Goal: Task Accomplishment & Management: Manage account settings

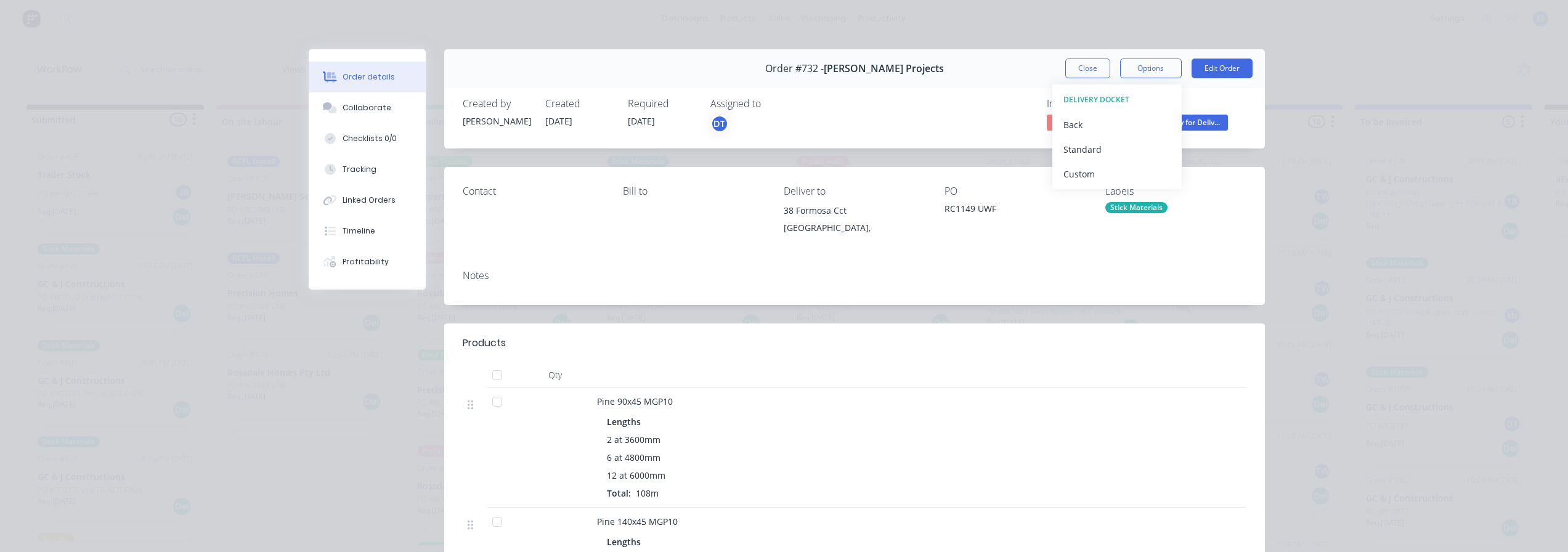
scroll to position [555, 0]
click at [1060, 57] on div "Order #732 - [PERSON_NAME] Projects Close Options DELIVERY DOCKET Back Standard…" at bounding box center [855, 68] width 821 height 39
click at [1066, 63] on button "Close" at bounding box center [1088, 68] width 45 height 20
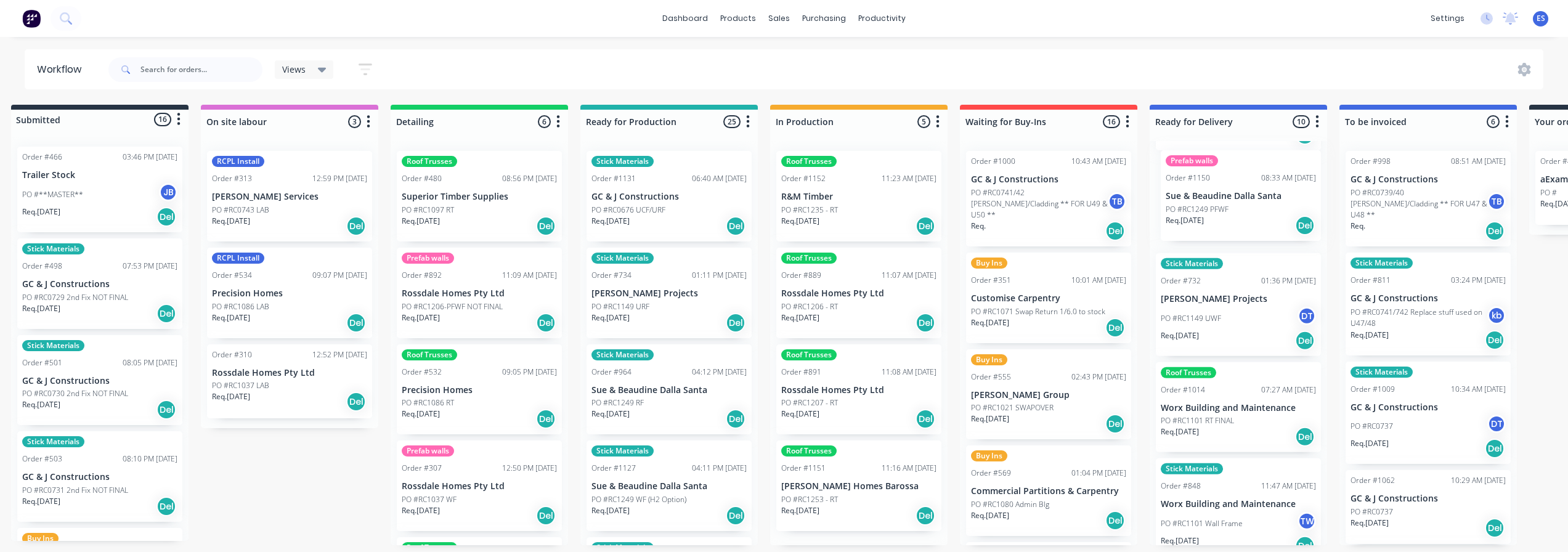
drag, startPoint x: 844, startPoint y: 208, endPoint x: 1215, endPoint y: 205, distance: 371.0
click at [1216, 206] on div "Submitted 16 Status colour #273444 hex #273444 Save Cancel Summaries Total orde…" at bounding box center [1092, 325] width 2234 height 440
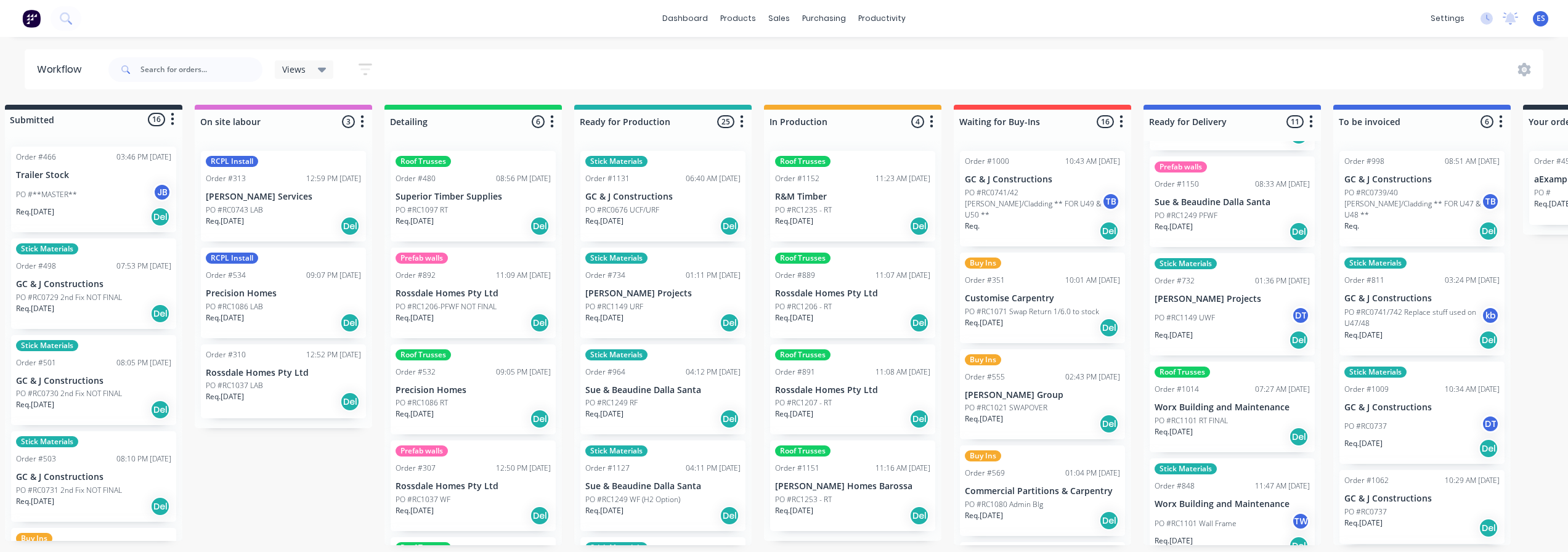
scroll to position [0, 22]
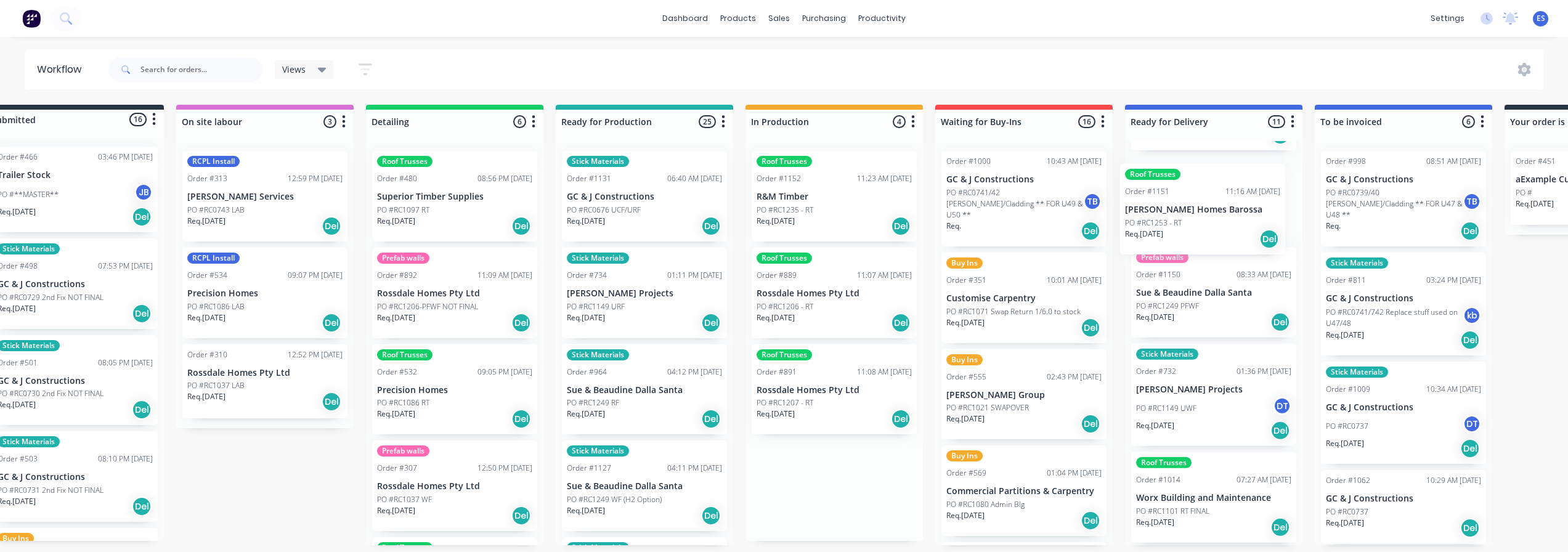
drag, startPoint x: 925, startPoint y: 477, endPoint x: 1208, endPoint y: 226, distance: 378.3
click at [1211, 225] on div "Submitted 16 Status colour #273444 hex #273444 Save Cancel Summaries Total orde…" at bounding box center [1067, 325] width 2234 height 440
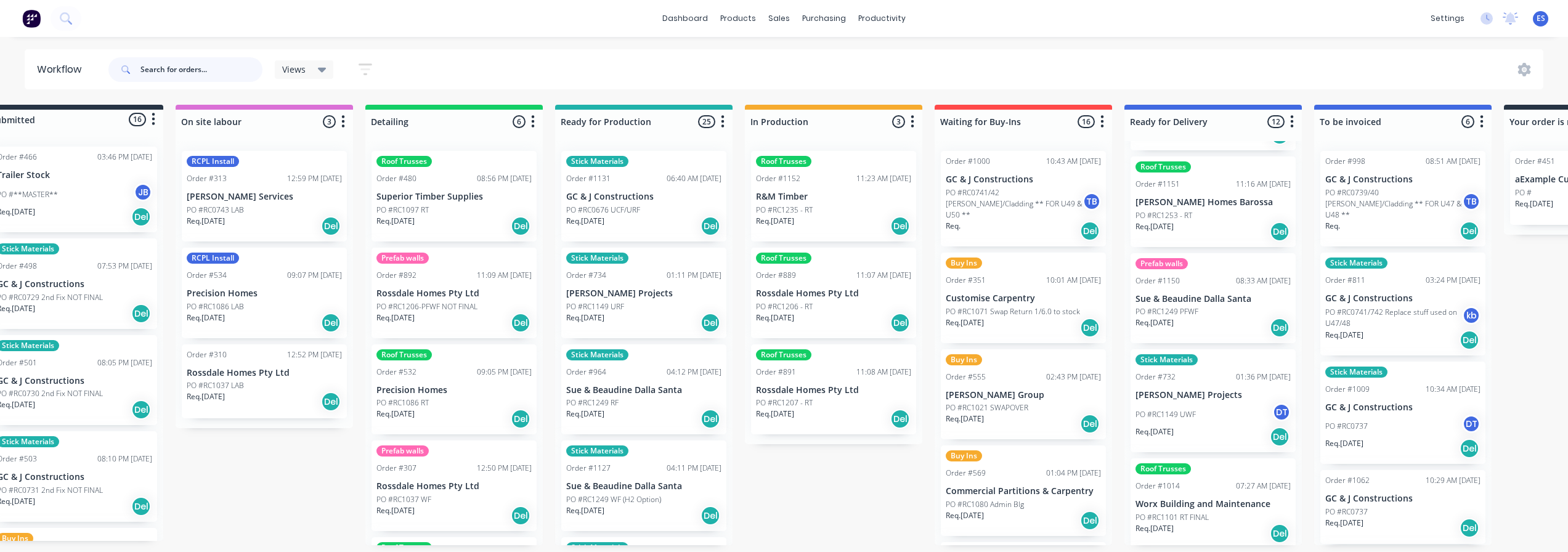
click at [164, 68] on input "text" at bounding box center [201, 70] width 122 height 25
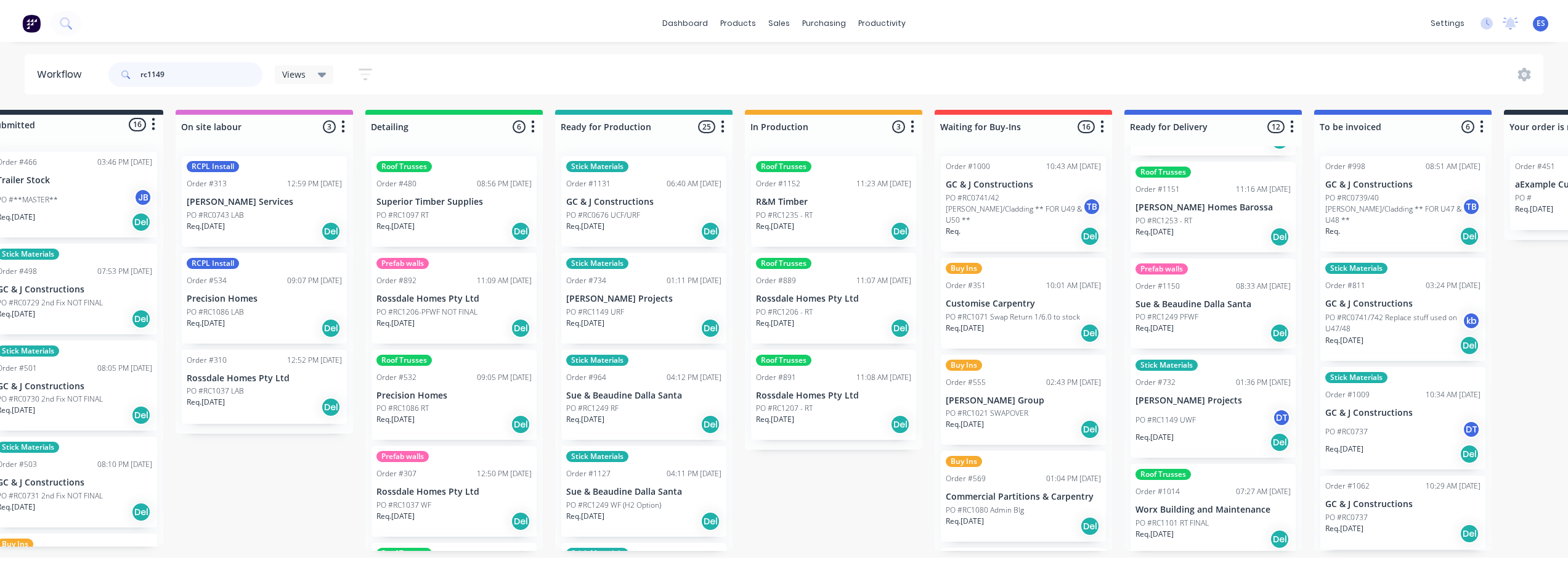
scroll to position [0, 0]
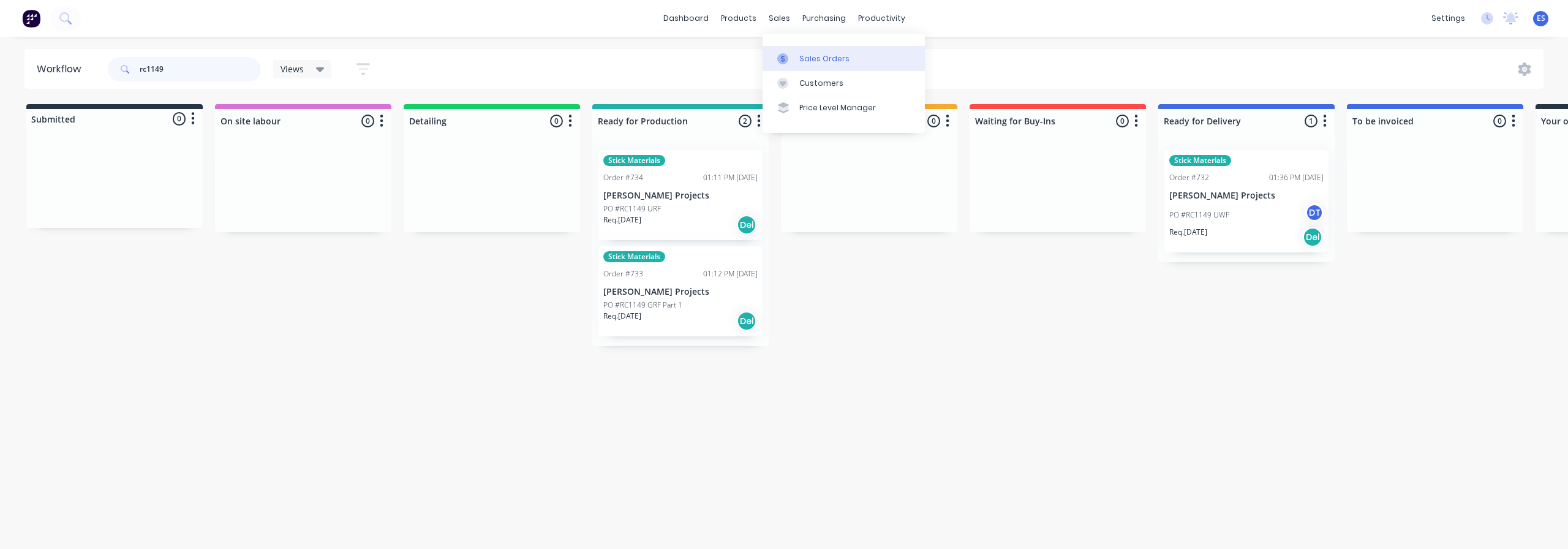
type input "rc1149"
click at [801, 61] on div "Sales Orders" at bounding box center [824, 58] width 51 height 11
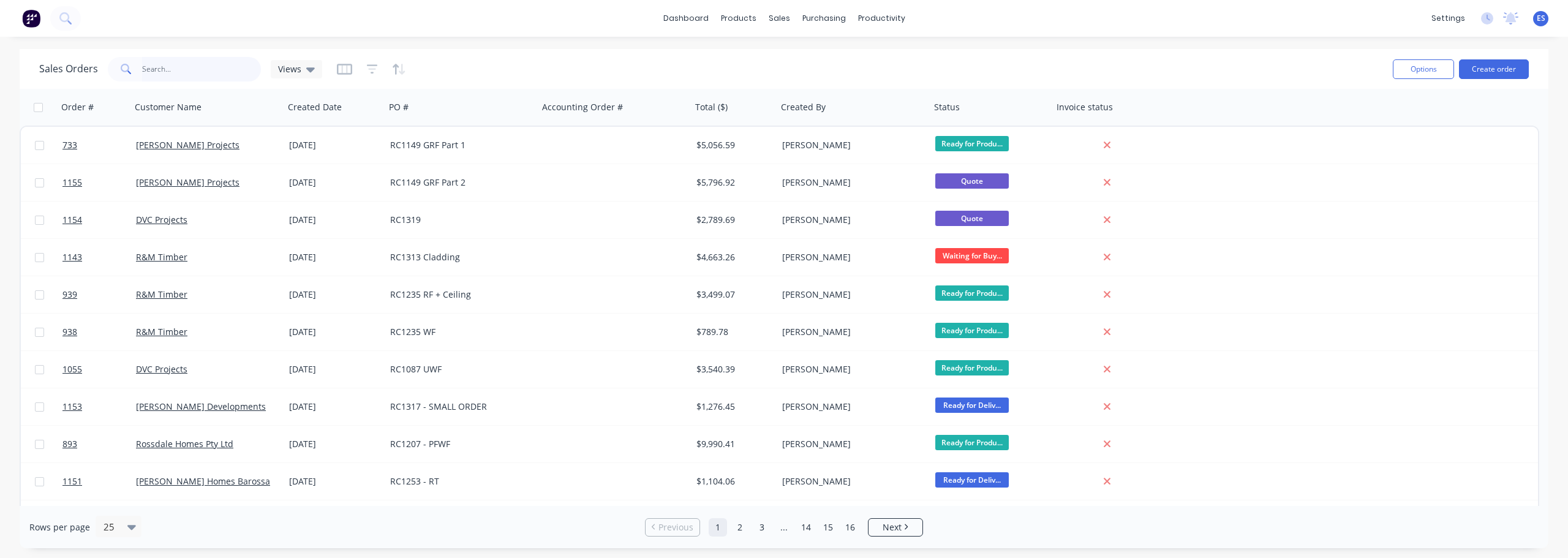
click at [187, 71] on input "text" at bounding box center [201, 70] width 119 height 25
type input "rc1149"
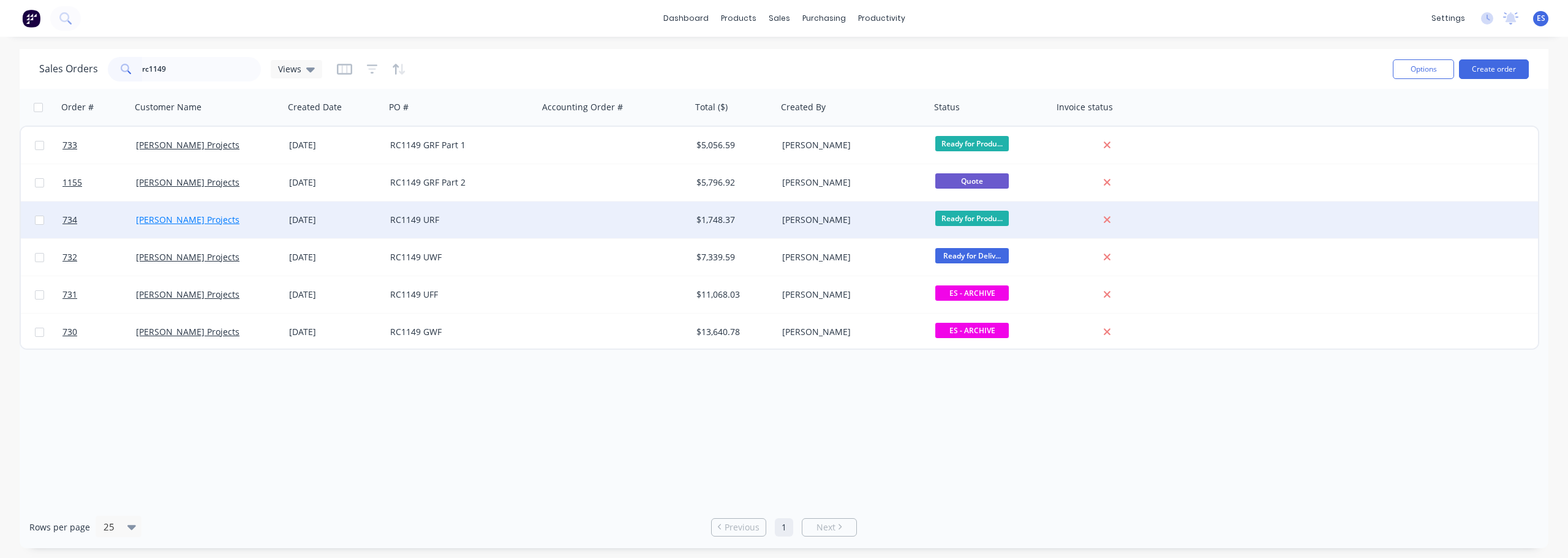
click at [166, 222] on link "[PERSON_NAME] Projects" at bounding box center [187, 220] width 104 height 12
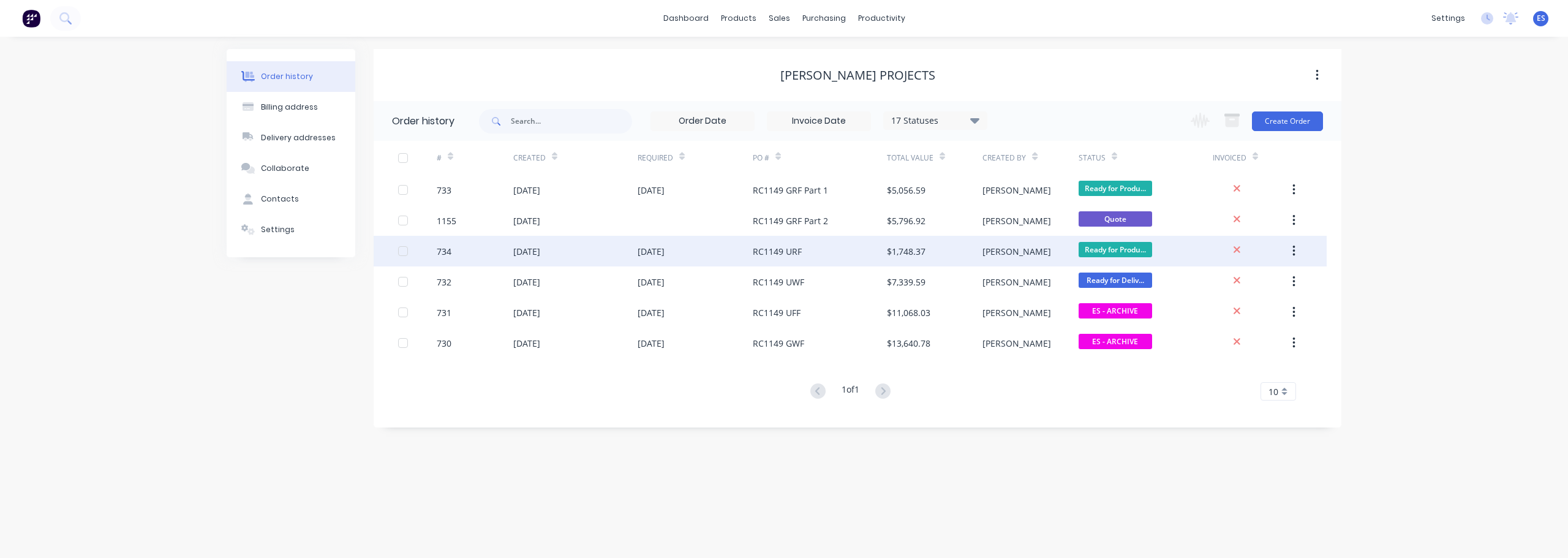
click at [659, 260] on div "17 Sep 2025" at bounding box center [695, 250] width 115 height 31
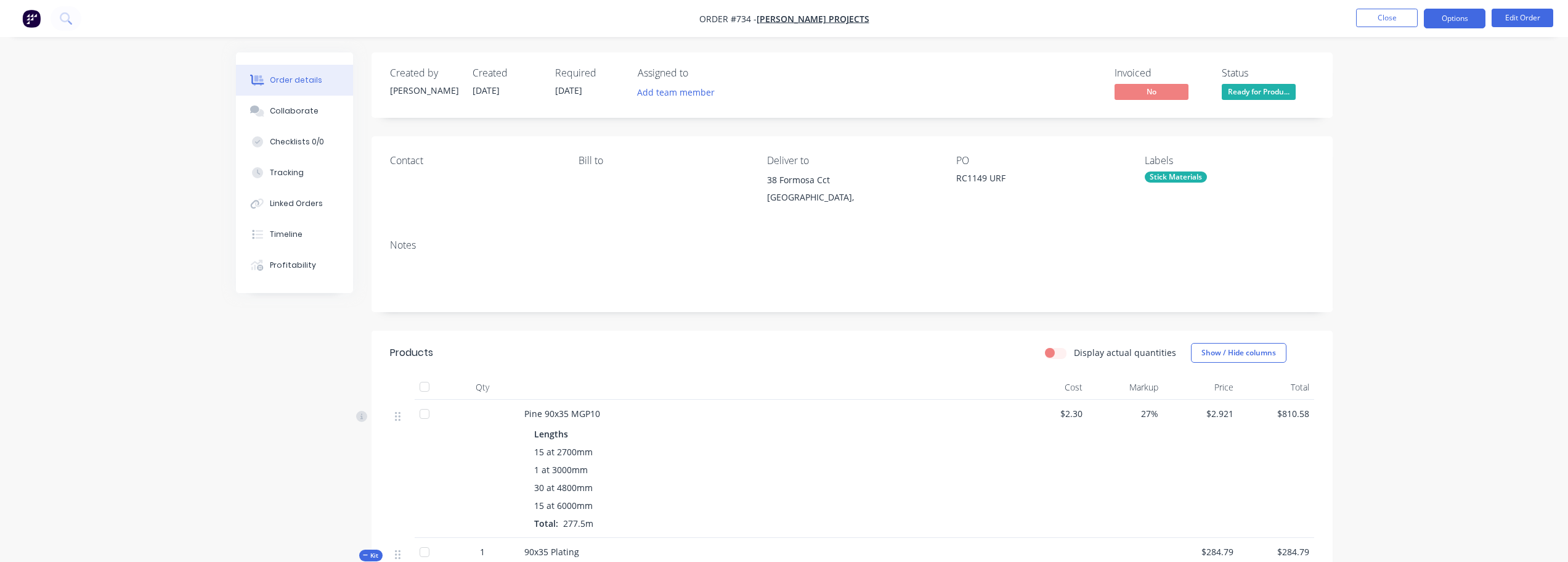
click at [1471, 21] on button "Options" at bounding box center [1455, 18] width 62 height 20
click at [1398, 300] on div "Duplicate" at bounding box center [1418, 296] width 113 height 18
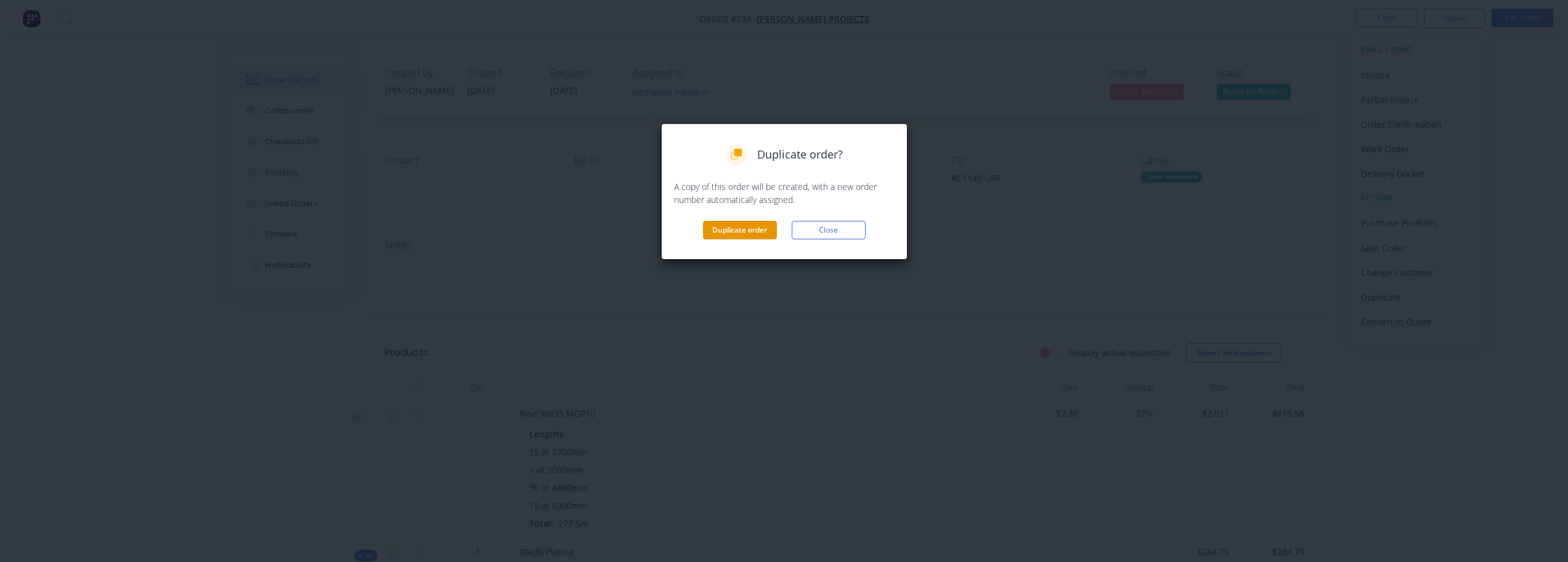
click at [744, 239] on button "Duplicate order" at bounding box center [740, 230] width 74 height 18
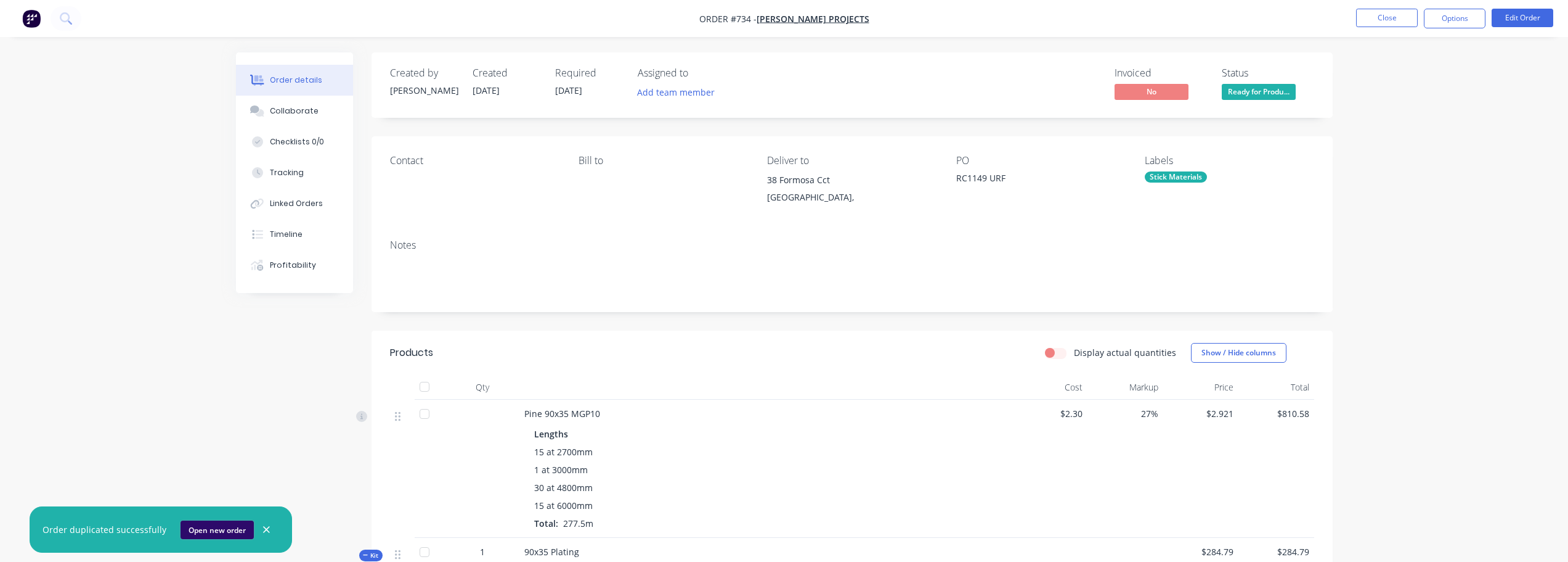
click at [201, 532] on button "Open new order" at bounding box center [217, 529] width 73 height 18
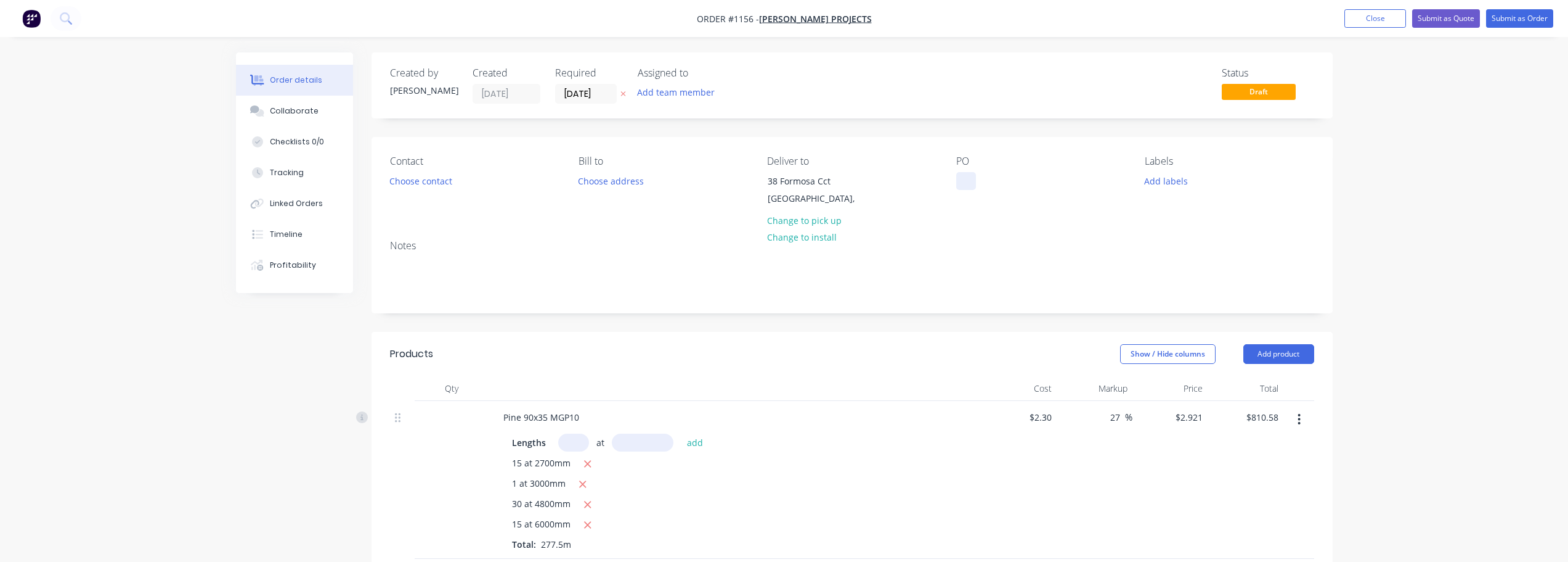
click at [965, 180] on div at bounding box center [966, 180] width 20 height 18
click at [1166, 189] on button "Add labels" at bounding box center [1167, 180] width 57 height 17
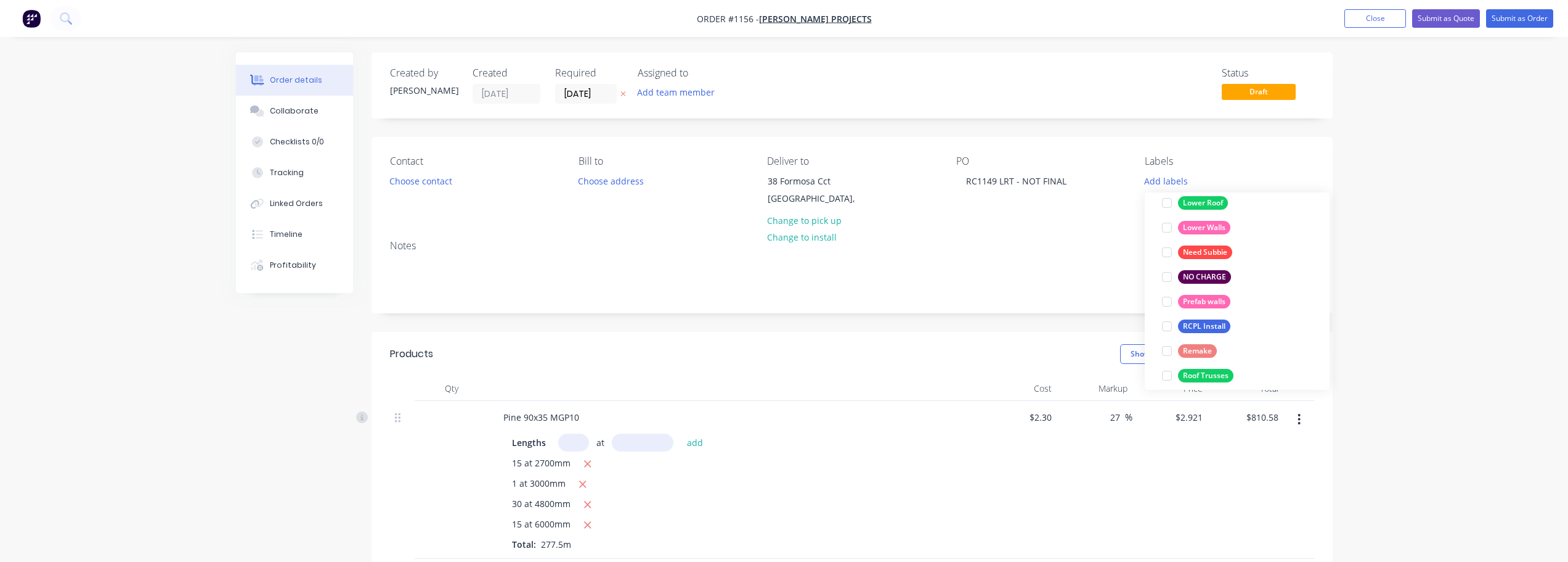
scroll to position [185, 0]
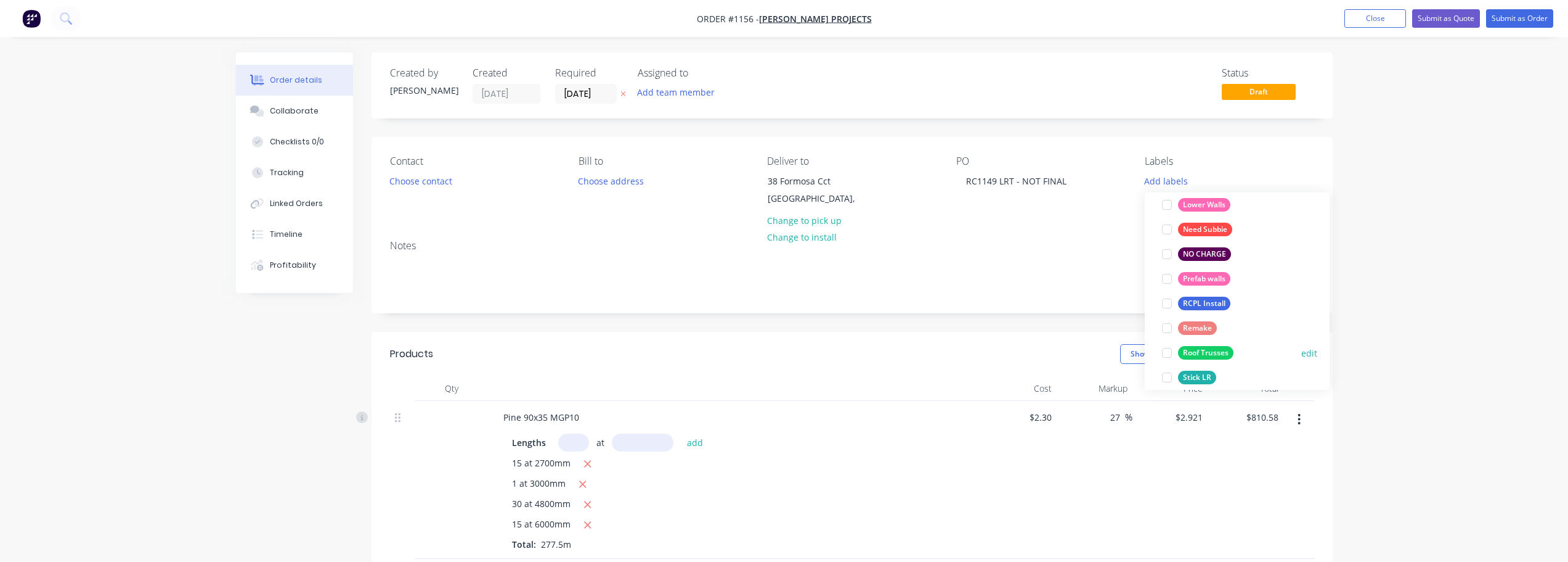
click at [1224, 343] on div "Roof Trusses edit" at bounding box center [1238, 353] width 160 height 25
click at [1224, 348] on div "Roof Trusses" at bounding box center [1206, 352] width 55 height 13
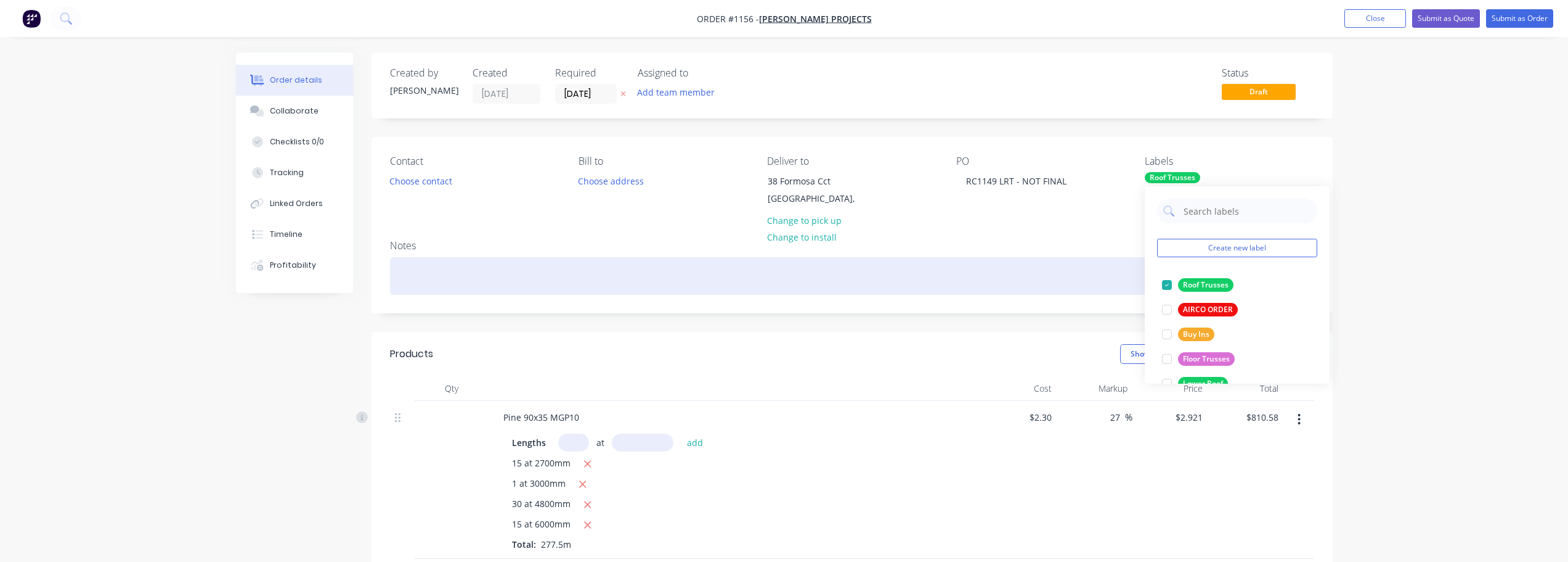
click at [499, 278] on div at bounding box center [852, 276] width 925 height 38
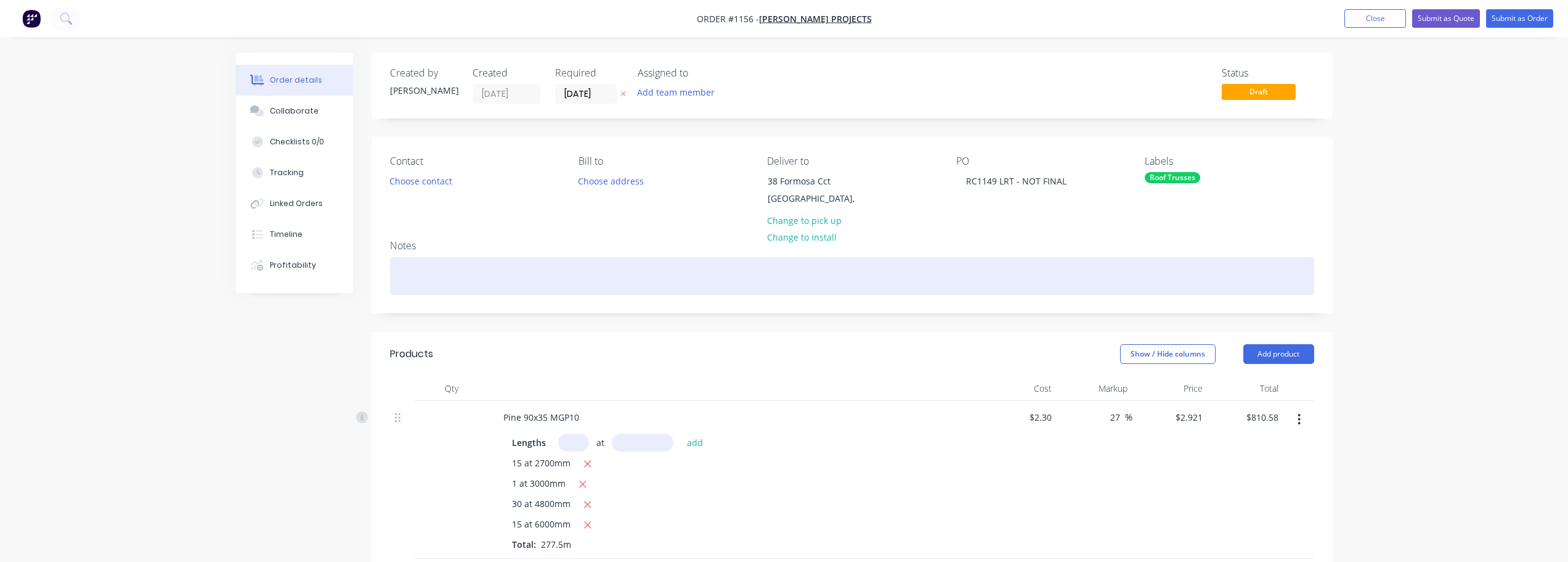
scroll to position [308, 0]
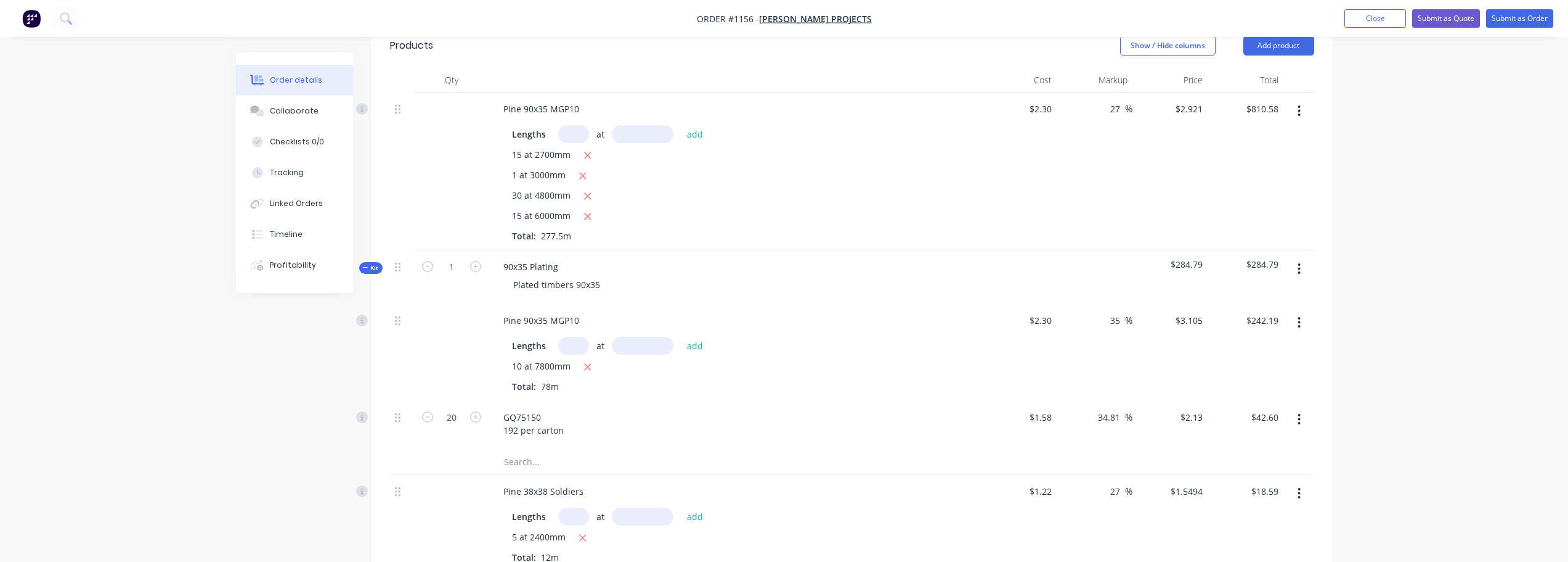
click at [1302, 109] on button "button" at bounding box center [1299, 111] width 29 height 23
drag, startPoint x: 1250, startPoint y: 215, endPoint x: 1280, endPoint y: 120, distance: 99.6
click at [1250, 214] on div "Delete" at bounding box center [1256, 217] width 95 height 18
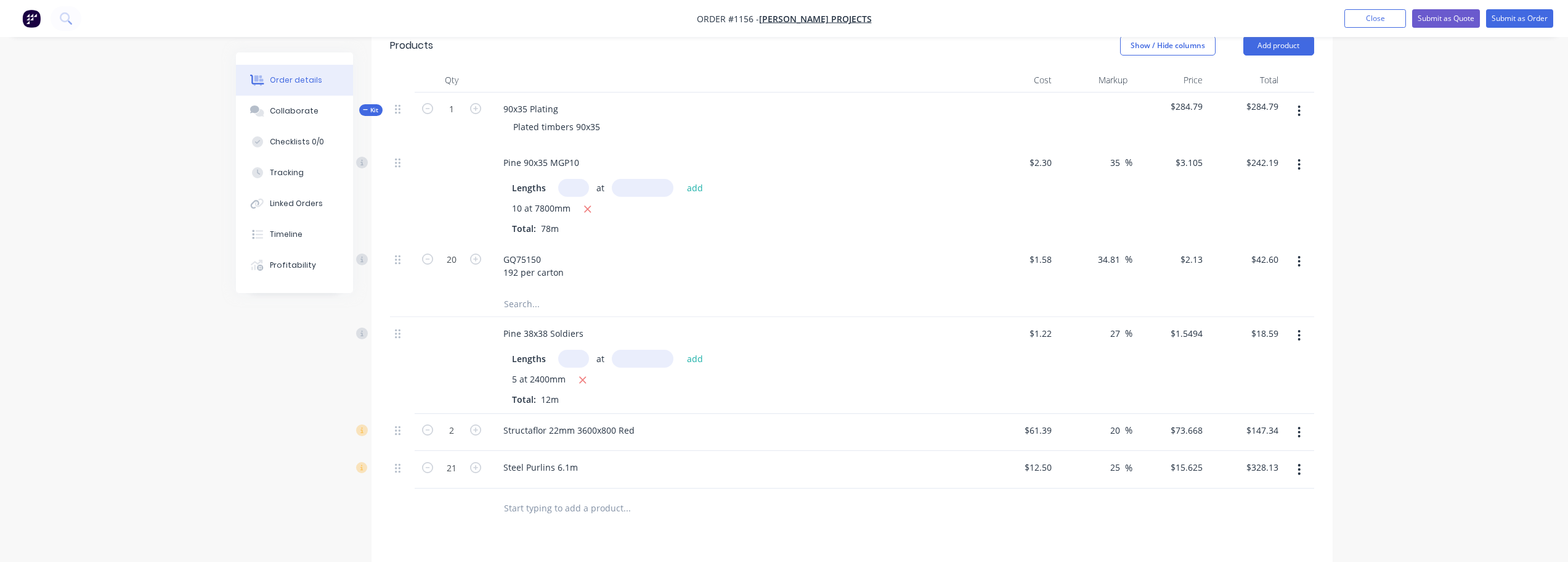
drag, startPoint x: 1298, startPoint y: 109, endPoint x: 1298, endPoint y: 122, distance: 13.0
click at [1298, 111] on icon "button" at bounding box center [1299, 111] width 3 height 13
click at [1250, 216] on div "Delete" at bounding box center [1256, 217] width 95 height 18
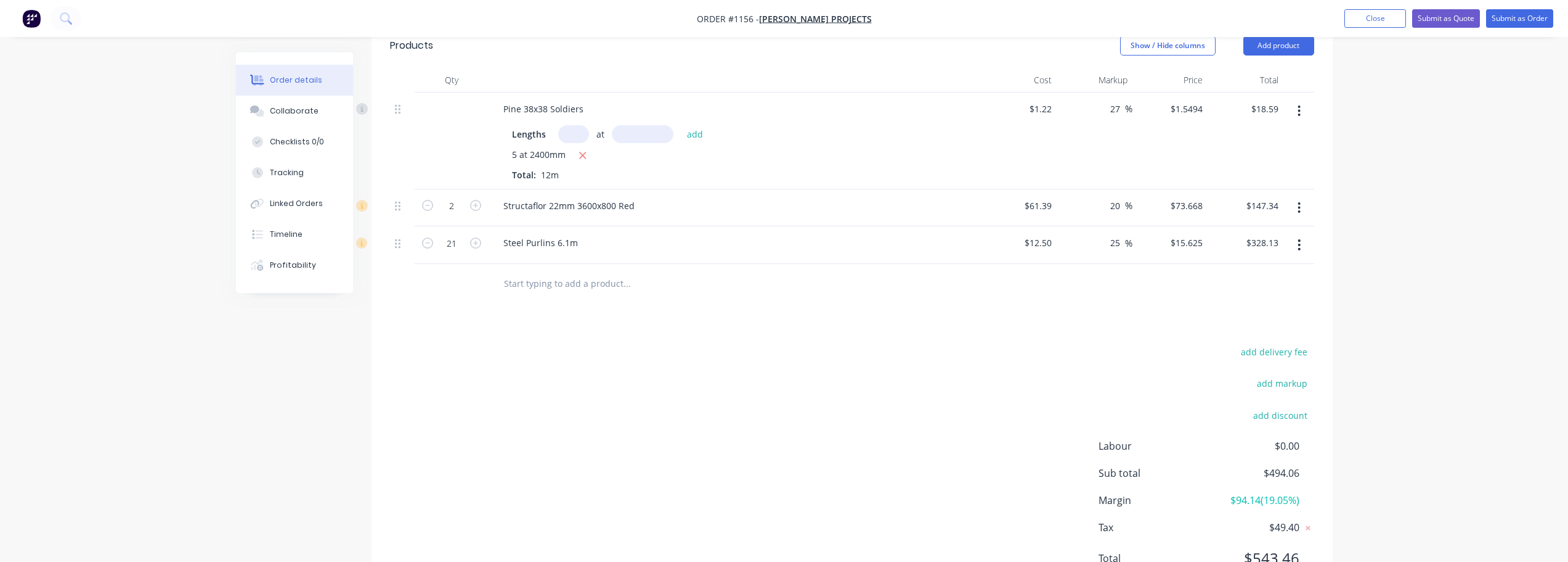
click at [1298, 117] on icon "button" at bounding box center [1299, 111] width 3 height 13
click at [1266, 211] on div "Delete" at bounding box center [1256, 217] width 95 height 18
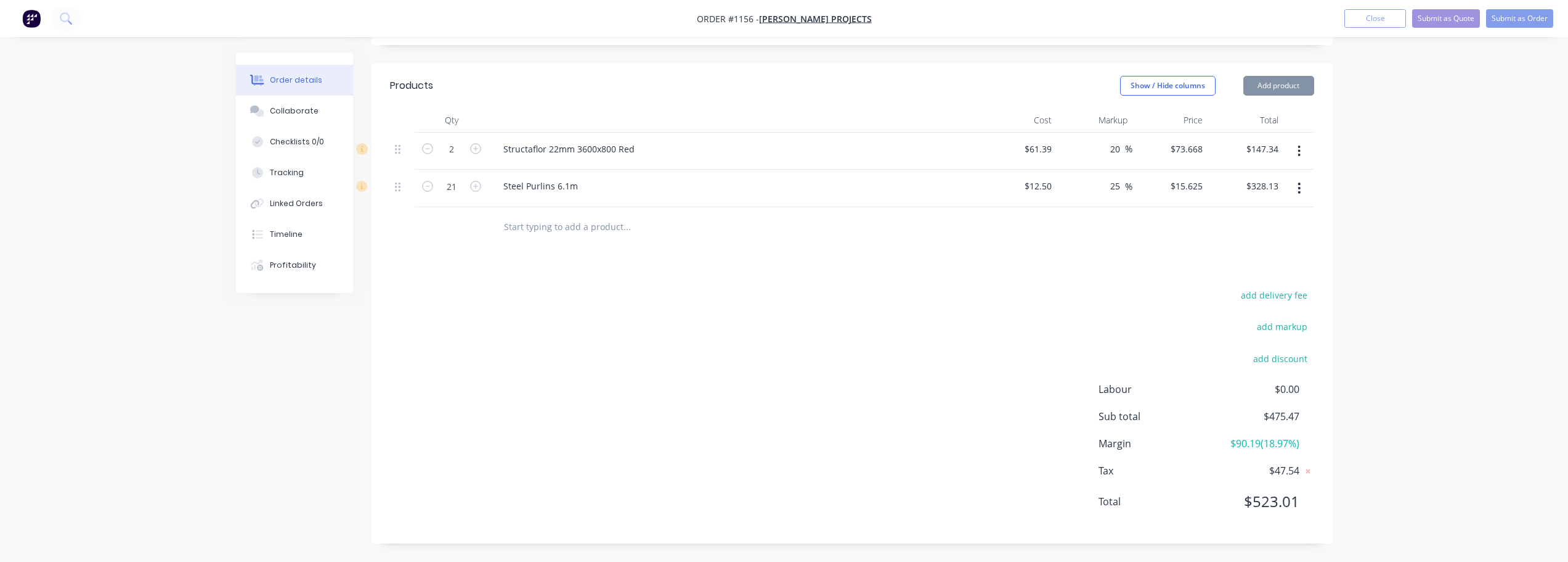
scroll to position [268, 0]
click at [1298, 152] on icon "button" at bounding box center [1299, 151] width 3 height 13
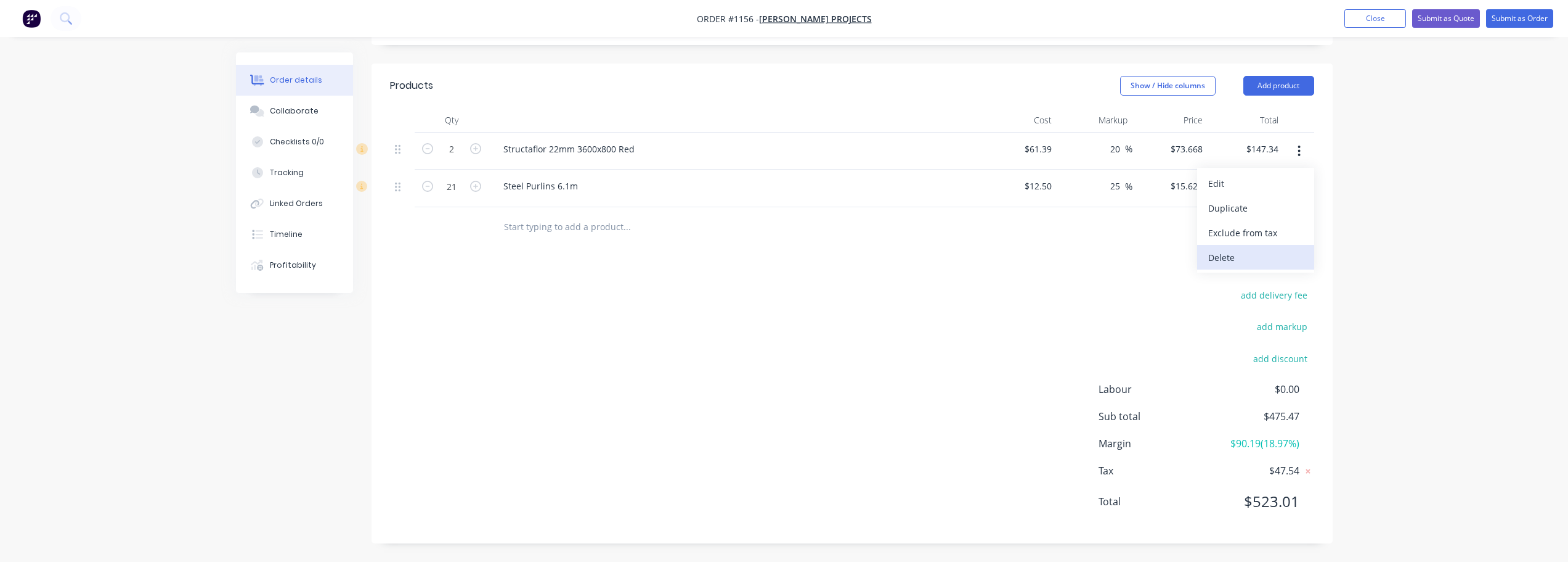
drag, startPoint x: 1267, startPoint y: 258, endPoint x: 1283, endPoint y: 233, distance: 29.7
click at [1267, 256] on div "Delete" at bounding box center [1256, 257] width 95 height 18
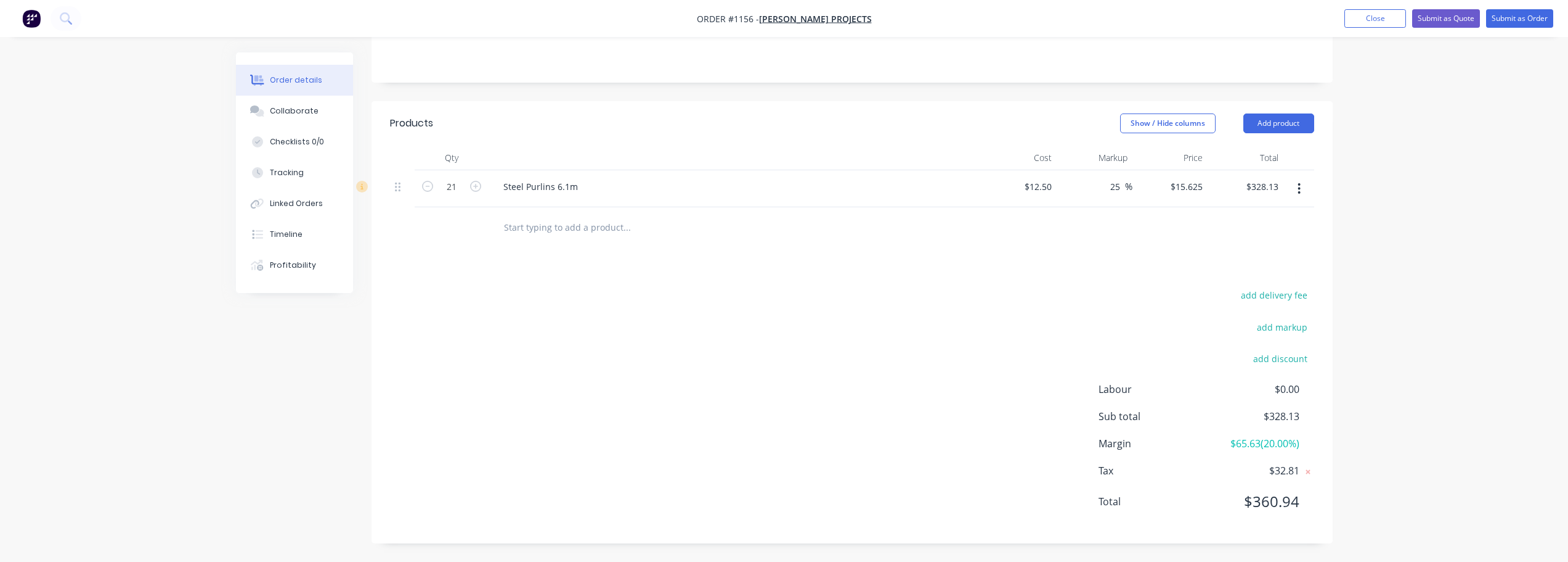
scroll to position [230, 0]
click at [1299, 188] on icon "button" at bounding box center [1299, 188] width 3 height 11
click at [1258, 286] on div "Delete" at bounding box center [1256, 295] width 95 height 18
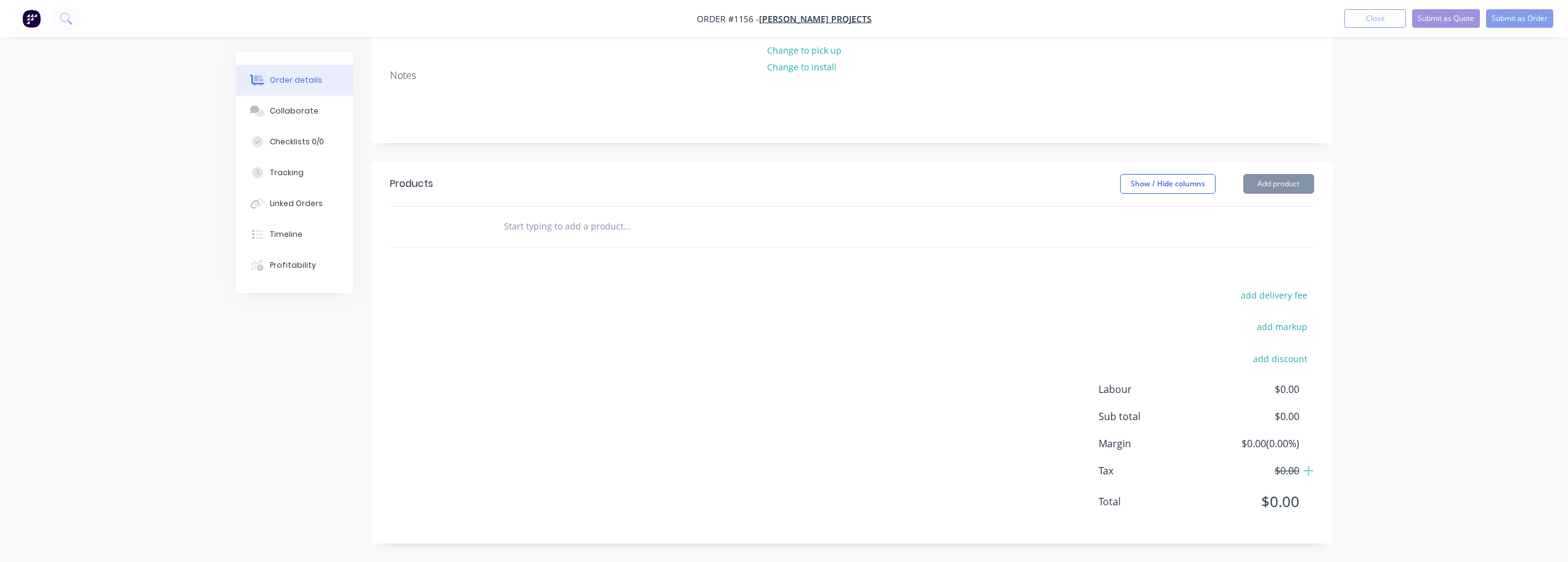
scroll to position [170, 0]
click at [1295, 188] on button "Add product" at bounding box center [1278, 184] width 71 height 20
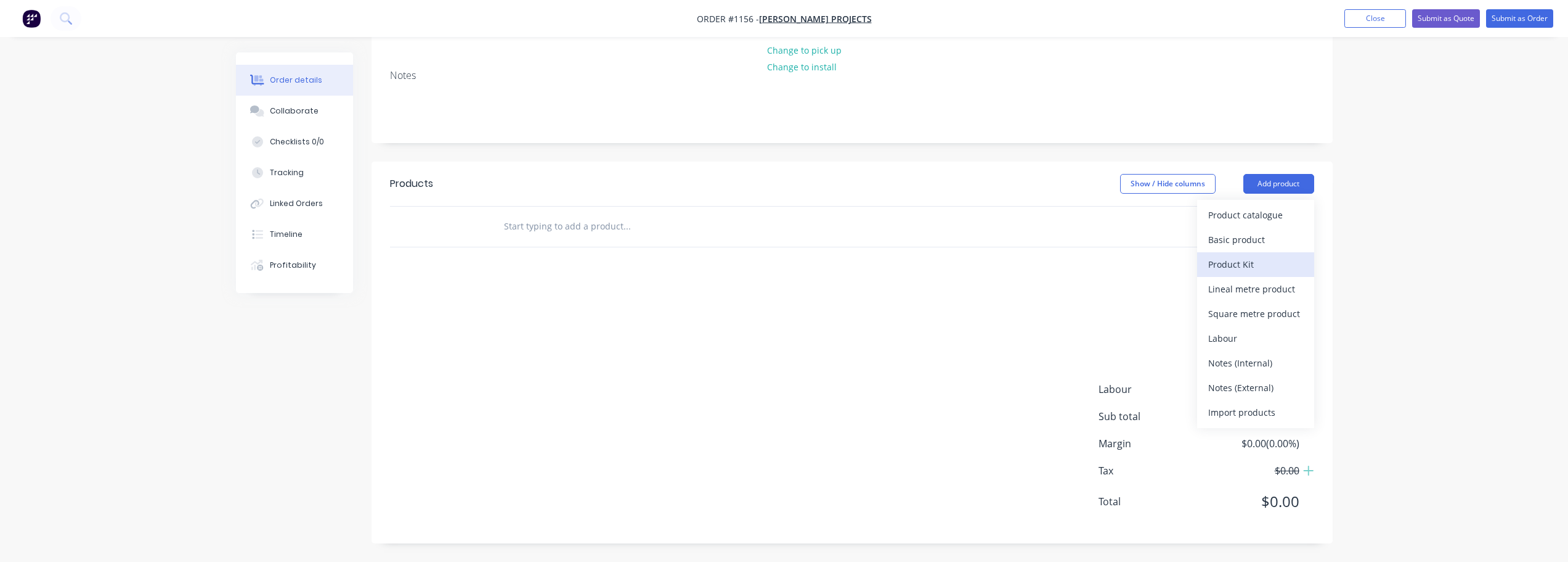
click at [1282, 266] on div "Product Kit" at bounding box center [1256, 264] width 95 height 18
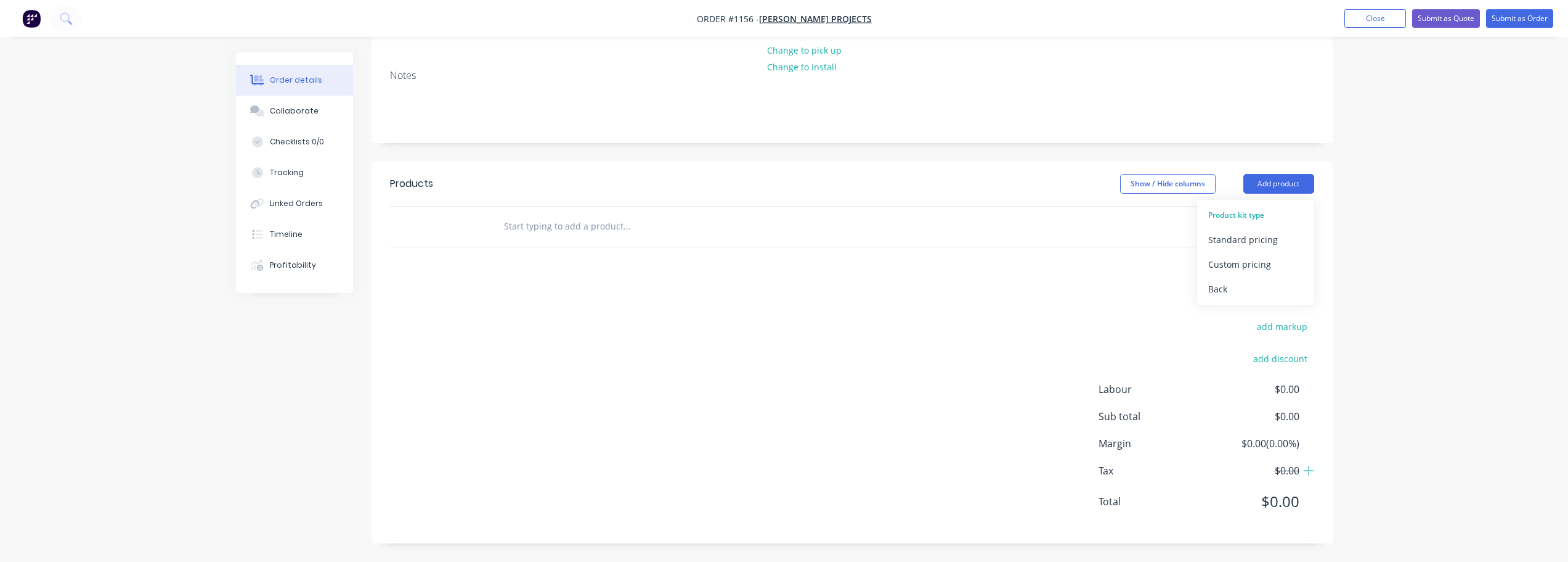
drag, startPoint x: 1027, startPoint y: 246, endPoint x: 1128, endPoint y: 249, distance: 101.0
click at [1034, 246] on div at bounding box center [852, 226] width 925 height 40
click at [1259, 185] on button "Add product" at bounding box center [1278, 184] width 71 height 20
click at [1214, 291] on div "Back" at bounding box center [1256, 288] width 95 height 18
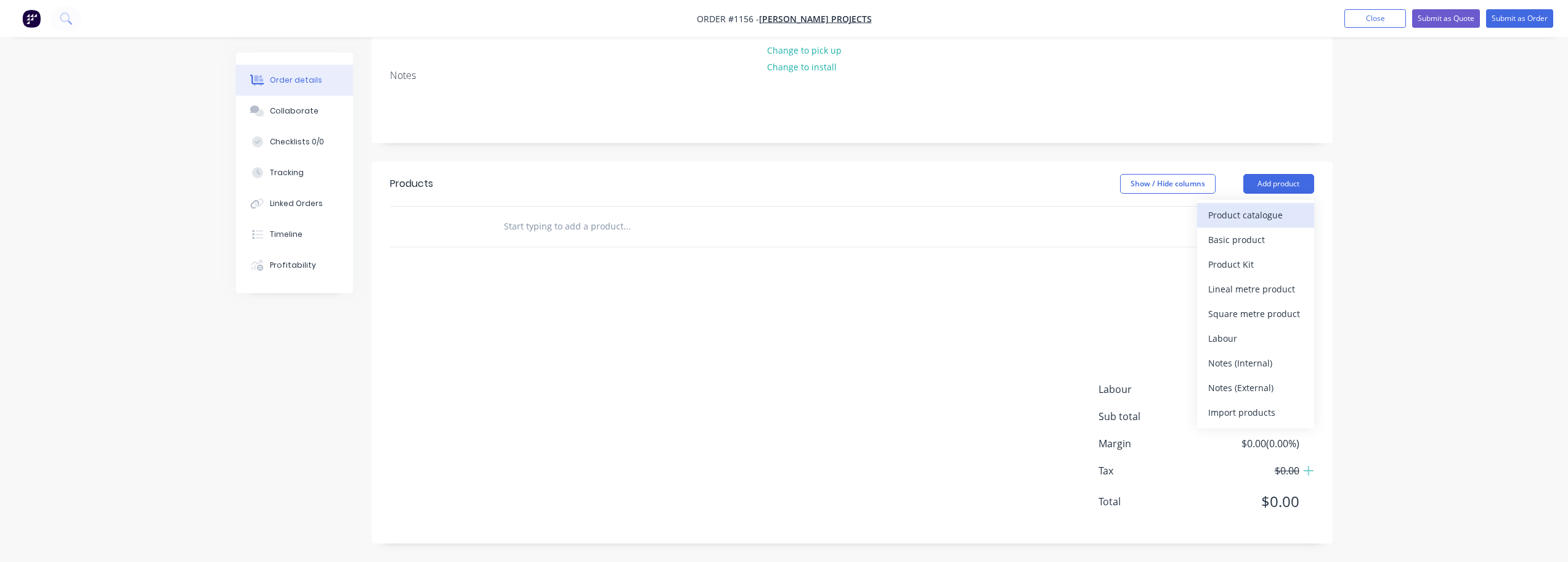
click at [1258, 220] on div "Product catalogue" at bounding box center [1256, 215] width 95 height 18
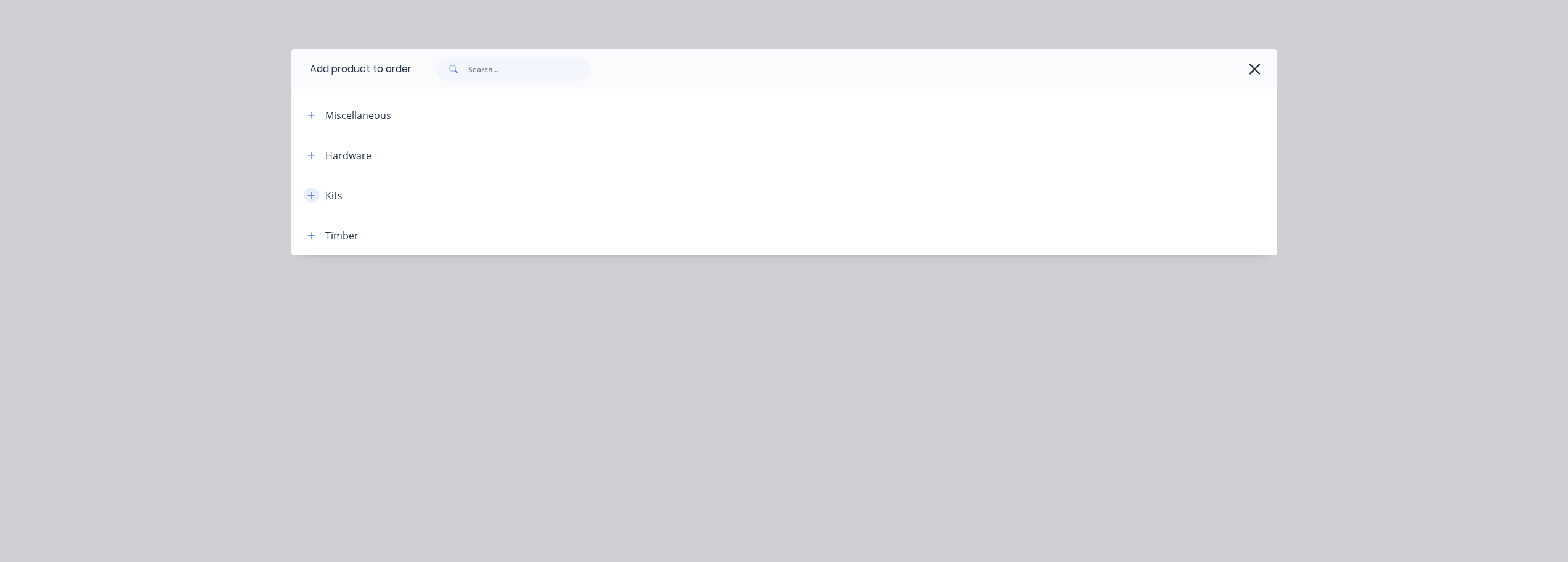
click at [308, 193] on icon "button" at bounding box center [311, 195] width 8 height 8
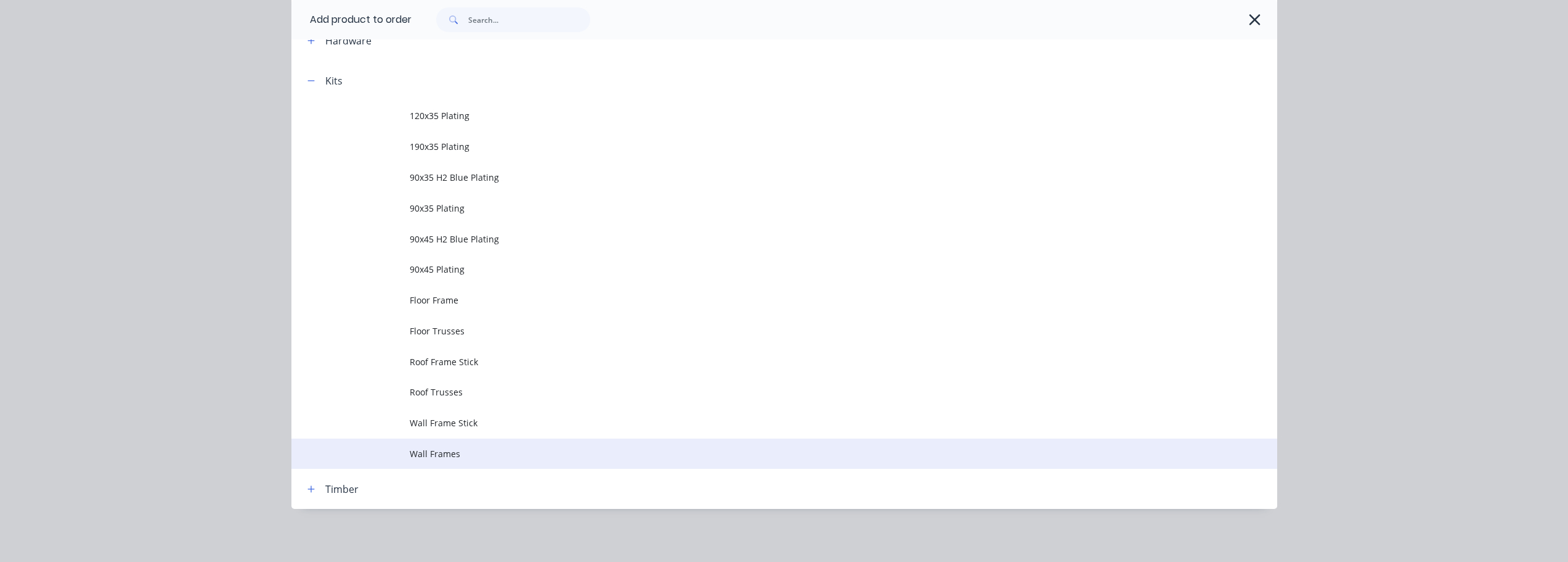
scroll to position [116, 0]
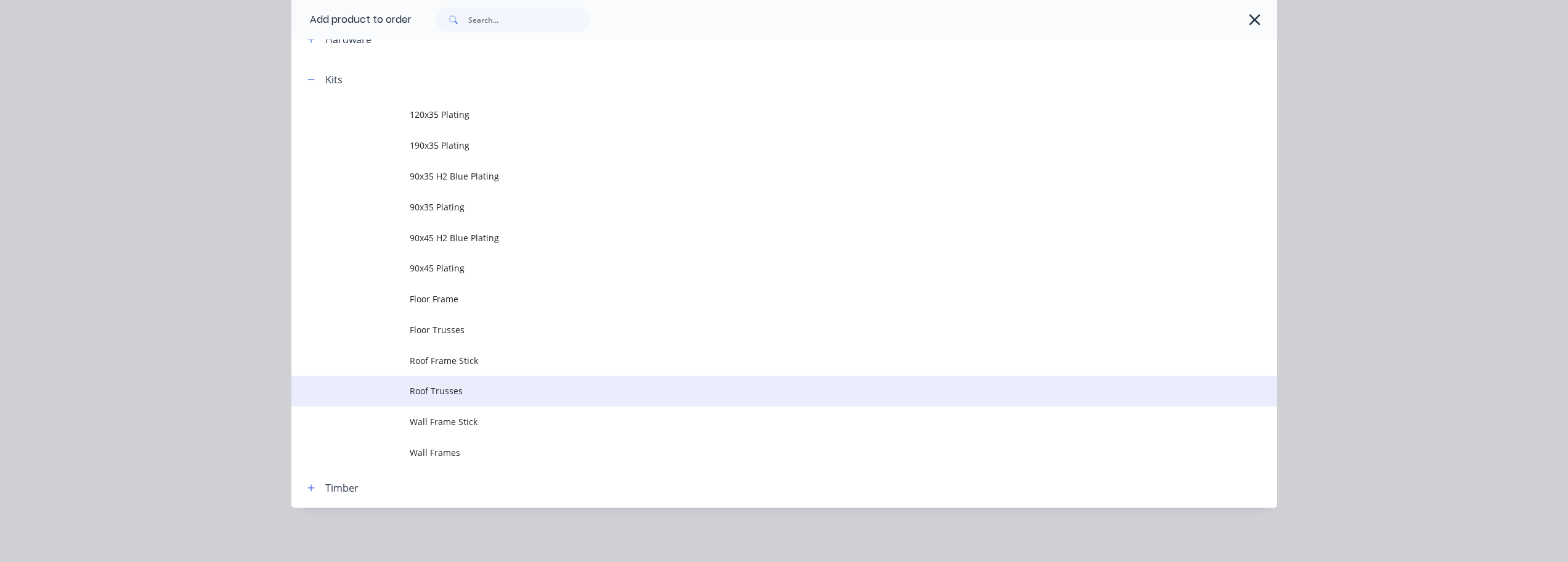
click at [437, 395] on span "Roof Trusses" at bounding box center [757, 391] width 694 height 13
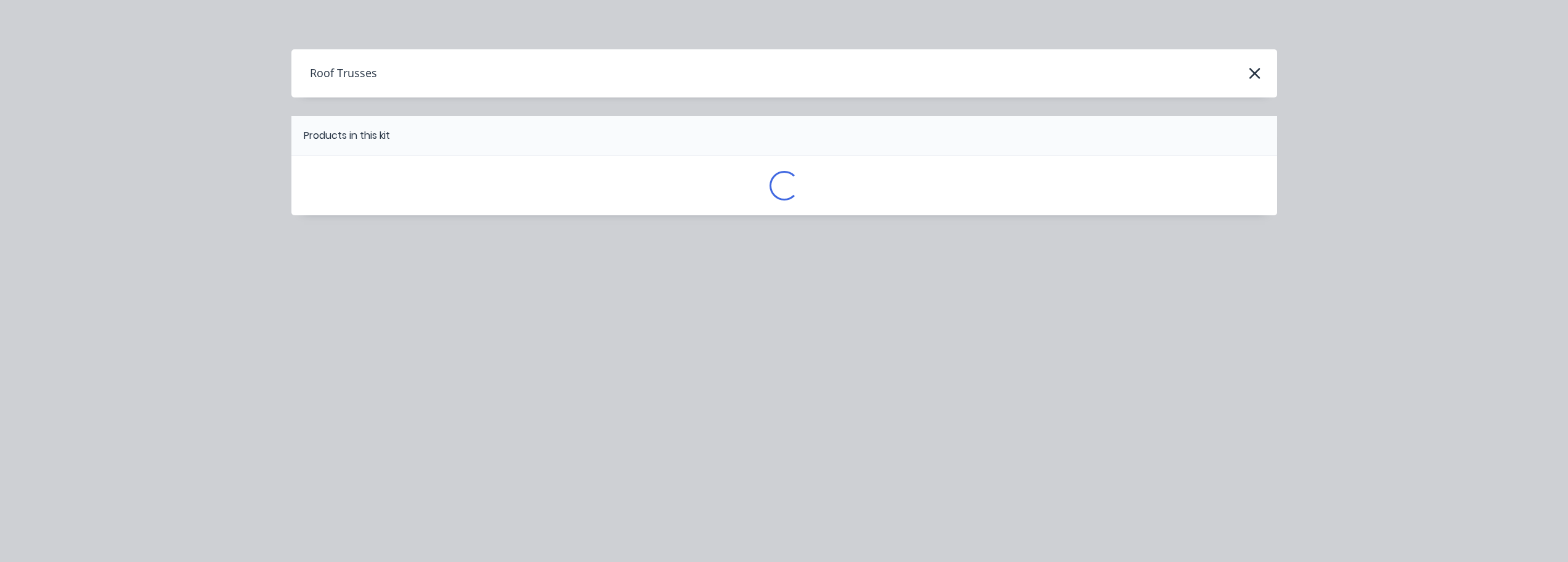
scroll to position [0, 0]
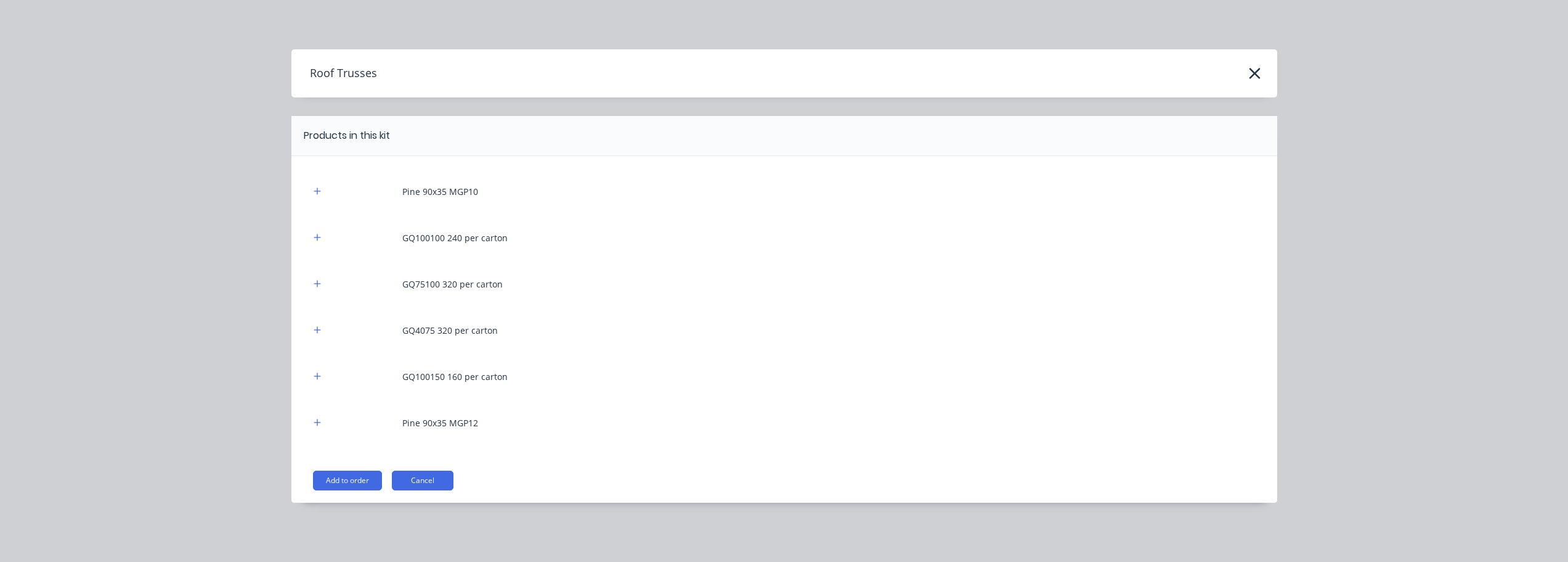
drag, startPoint x: 339, startPoint y: 473, endPoint x: 355, endPoint y: 473, distance: 16.0
click at [340, 473] on button "Add to order" at bounding box center [347, 480] width 69 height 20
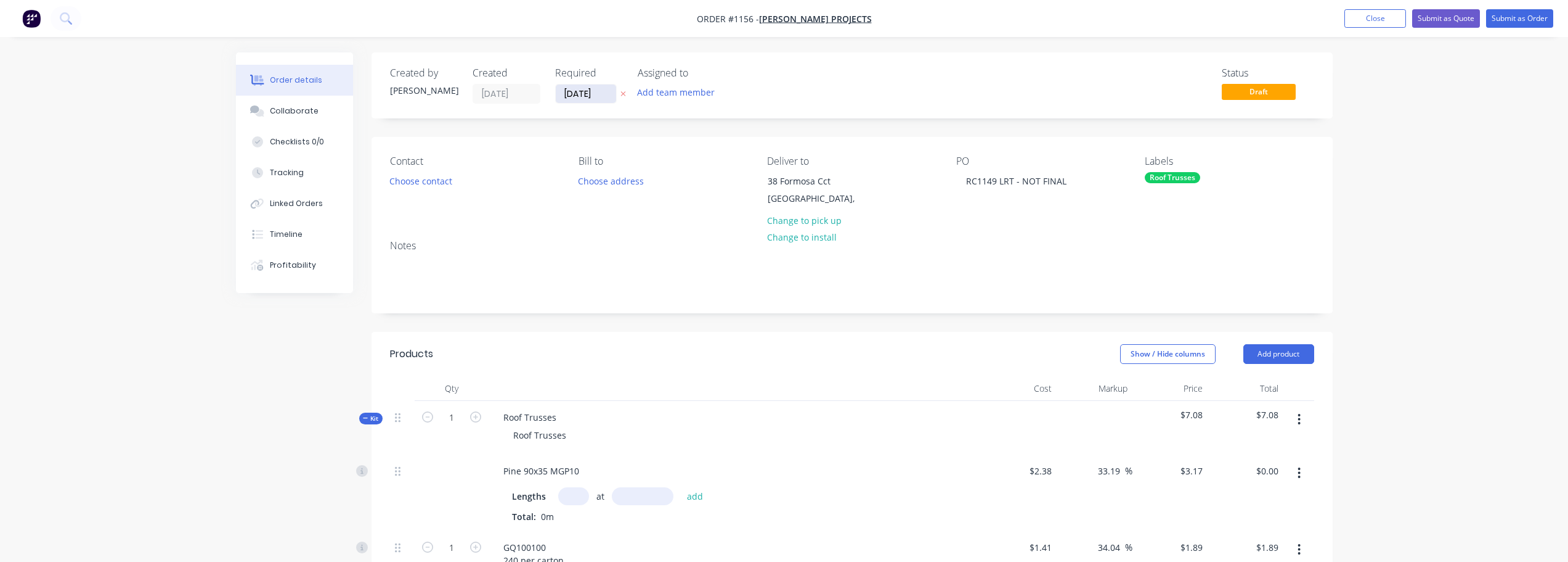
click at [594, 92] on input "[DATE]" at bounding box center [586, 94] width 60 height 18
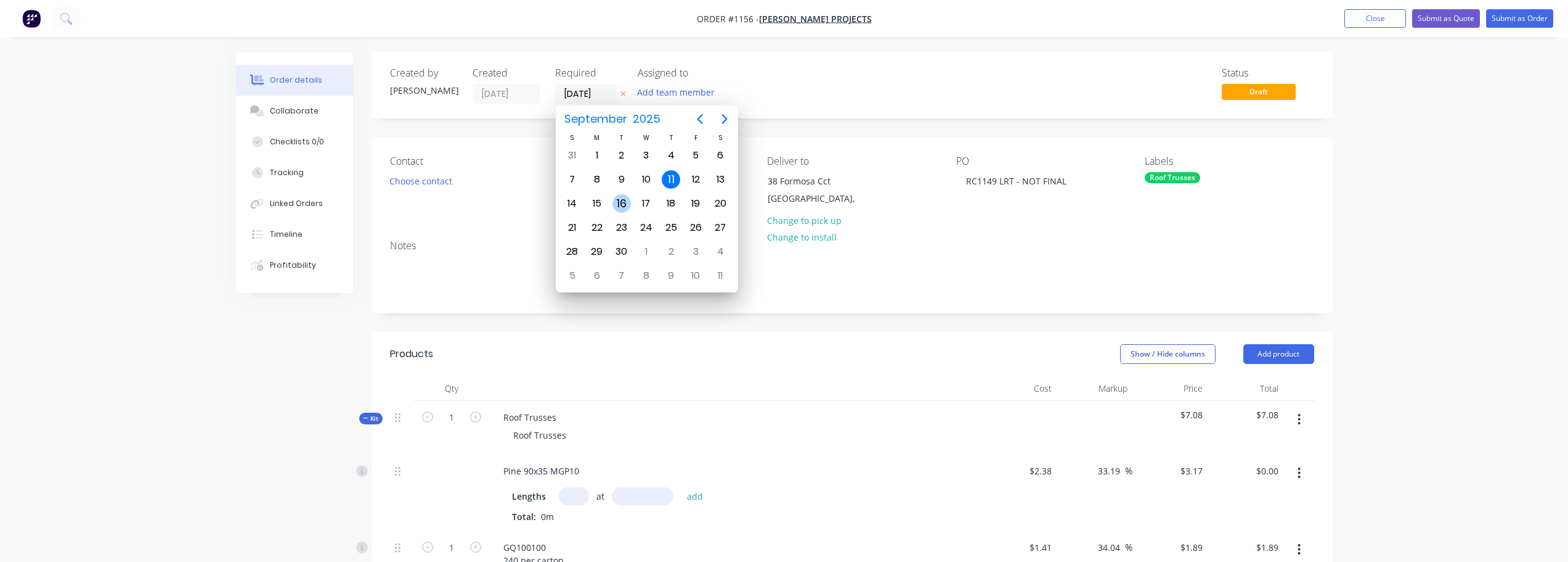
click at [620, 206] on div "16" at bounding box center [622, 204] width 18 height 18
type input "[DATE]"
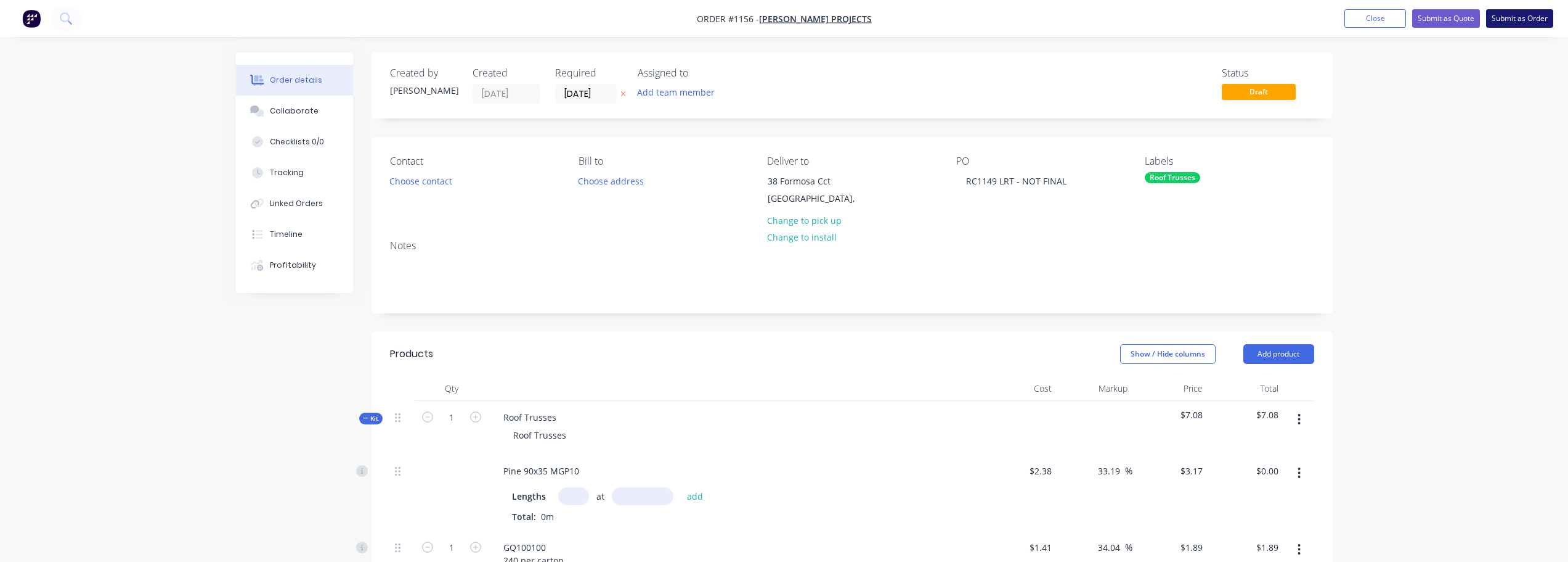
click at [1550, 20] on button "Submit as Order" at bounding box center [1520, 18] width 67 height 18
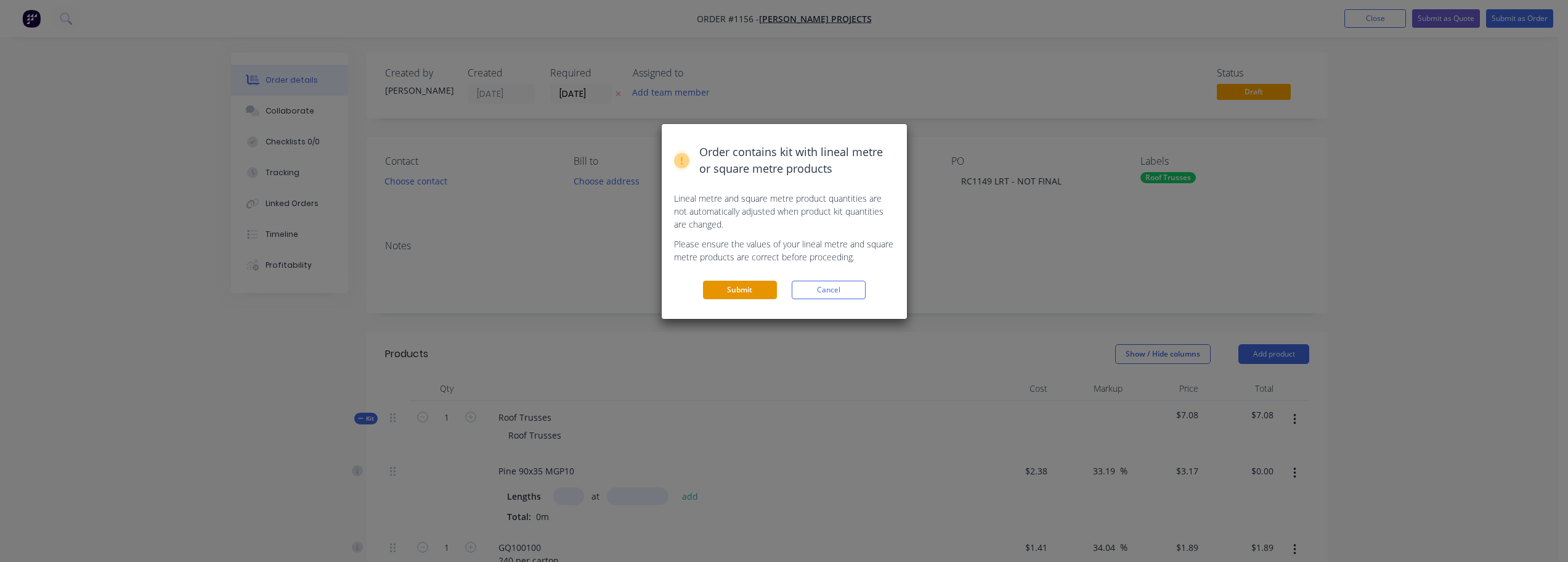
click at [756, 286] on button "Submit" at bounding box center [740, 290] width 74 height 18
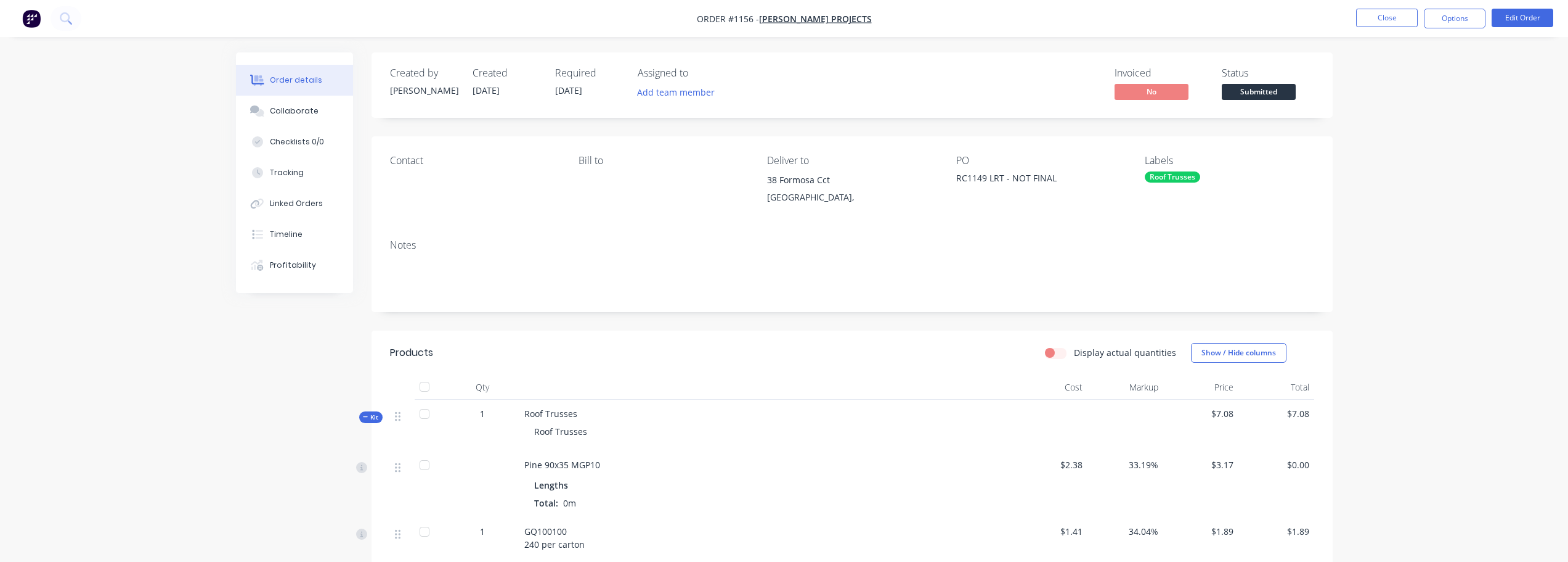
click at [1270, 92] on span "Submitted" at bounding box center [1258, 91] width 74 height 15
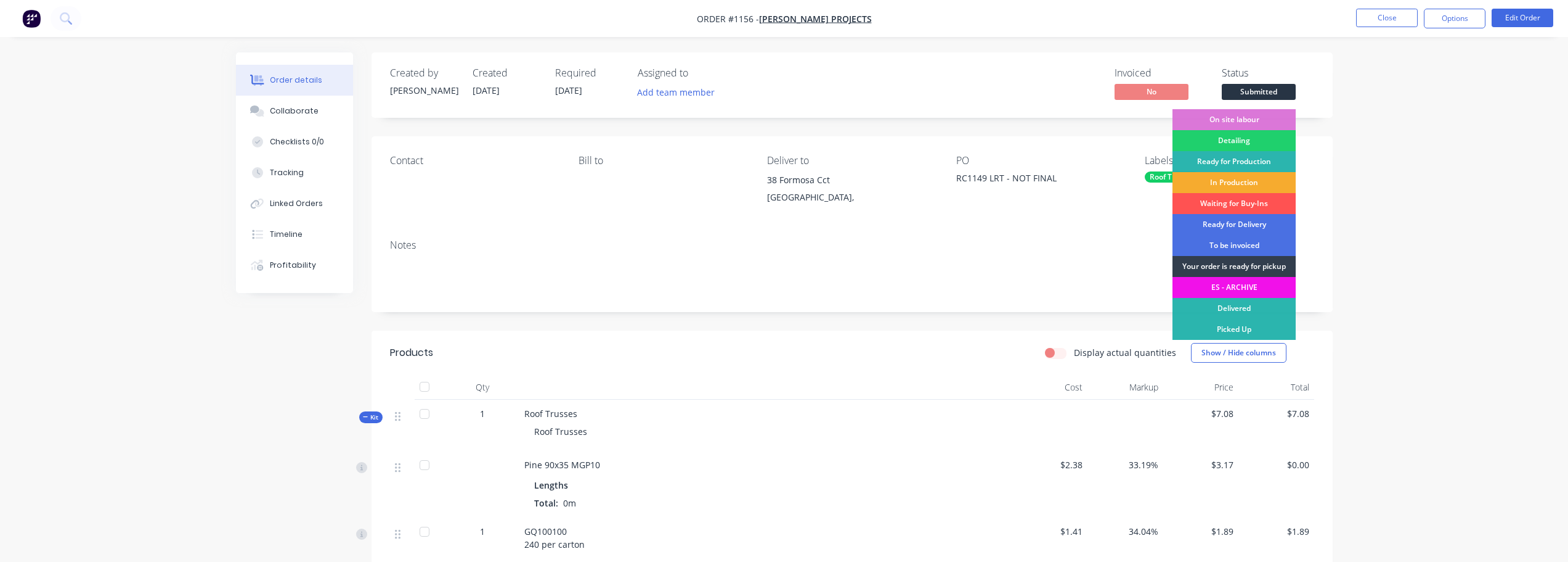
click at [1248, 188] on div "In Production" at bounding box center [1234, 182] width 124 height 21
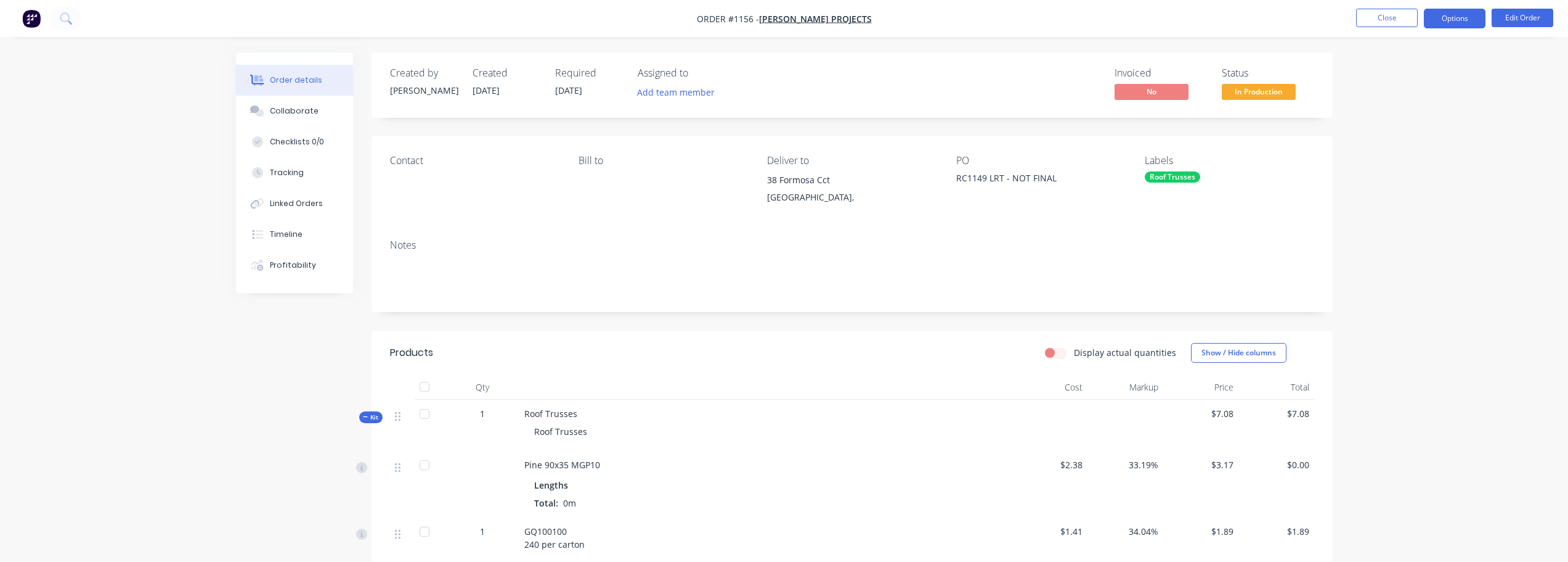
click at [1479, 20] on button "Options" at bounding box center [1455, 18] width 62 height 20
click at [1416, 296] on div "Duplicate" at bounding box center [1418, 296] width 113 height 18
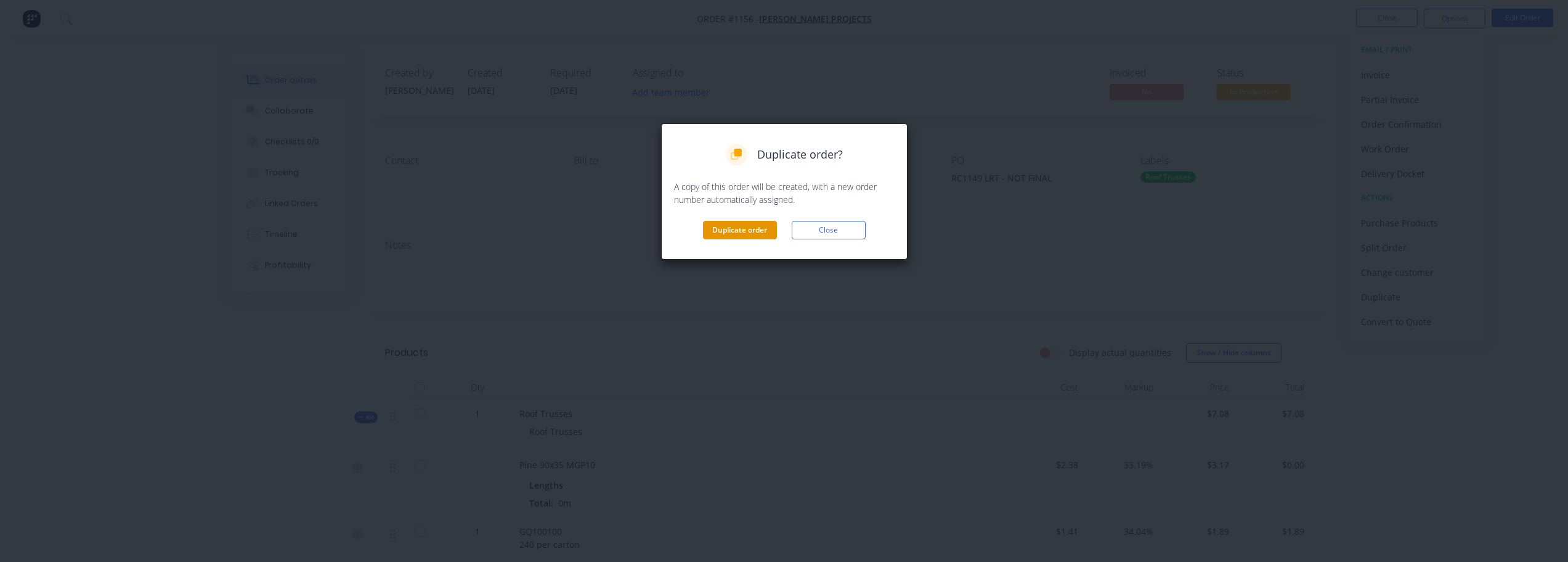
click at [732, 225] on button "Duplicate order" at bounding box center [740, 230] width 74 height 18
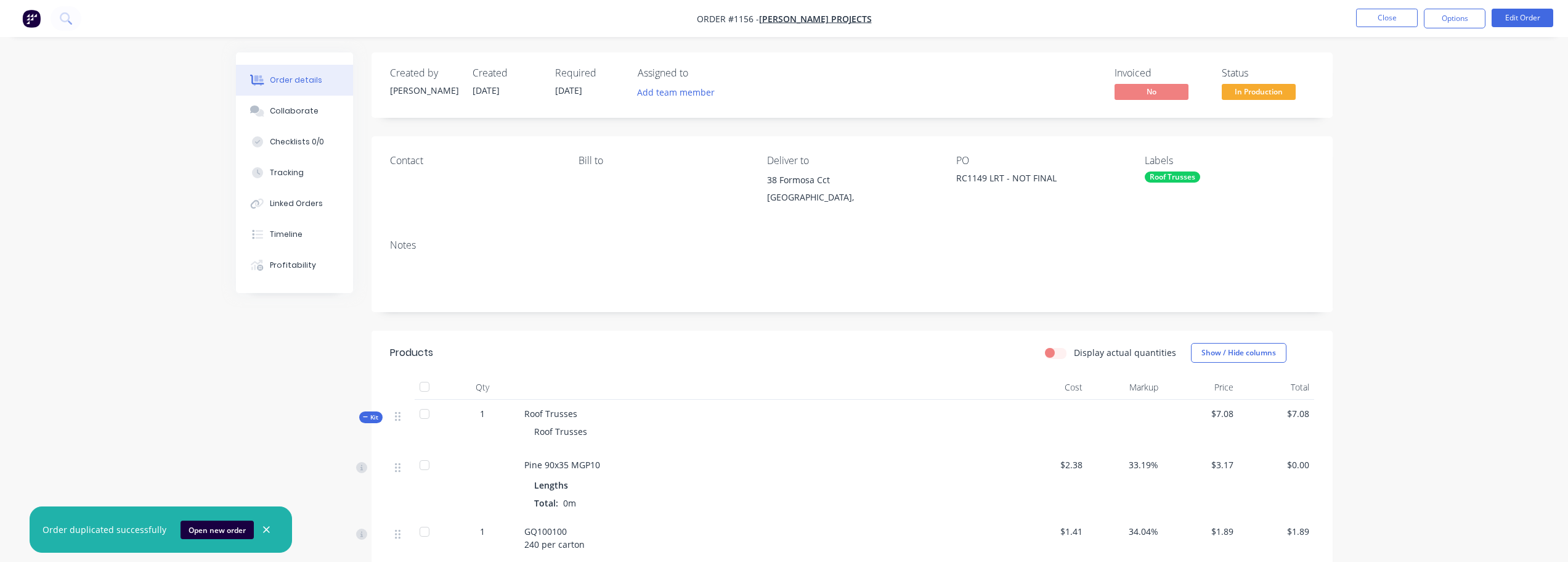
click at [215, 542] on div "Order duplicated successfully Open new order" at bounding box center [160, 529] width 263 height 46
click at [215, 534] on button "Open new order" at bounding box center [217, 529] width 73 height 18
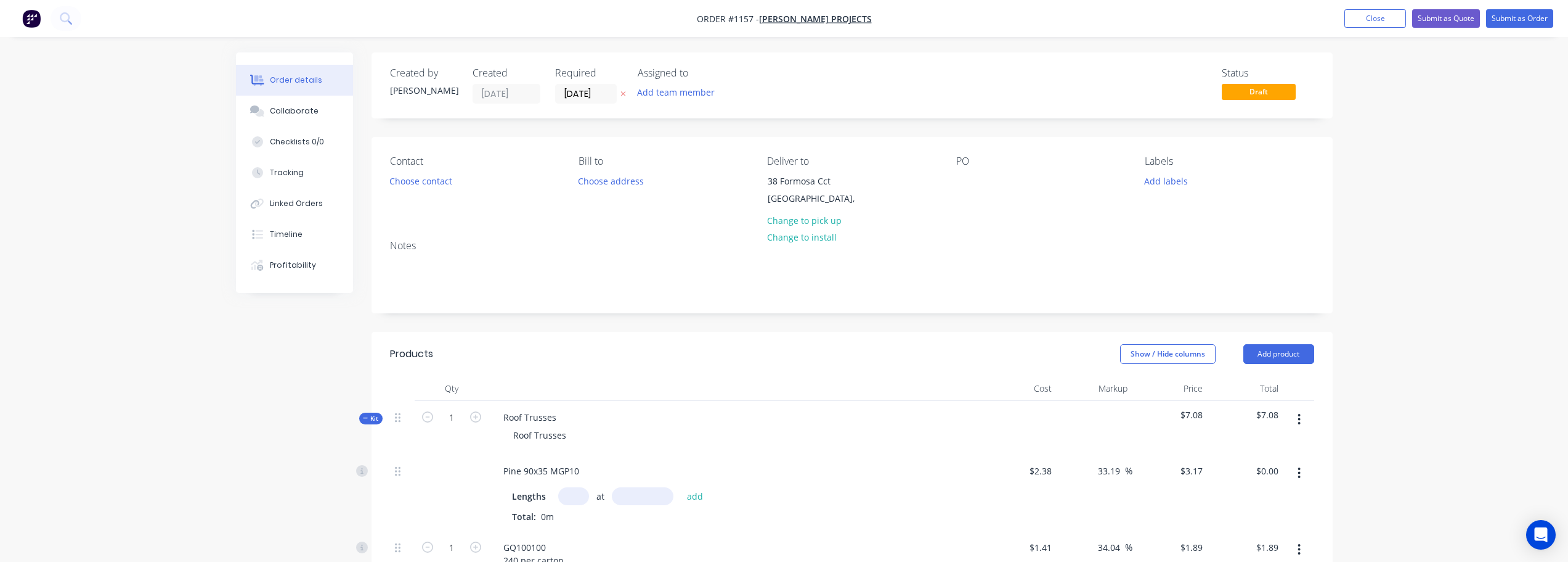
click at [958, 192] on div "PO" at bounding box center [1041, 183] width 169 height 56
click at [966, 186] on div at bounding box center [966, 180] width 20 height 18
click at [1167, 183] on button "Add labels" at bounding box center [1167, 180] width 57 height 17
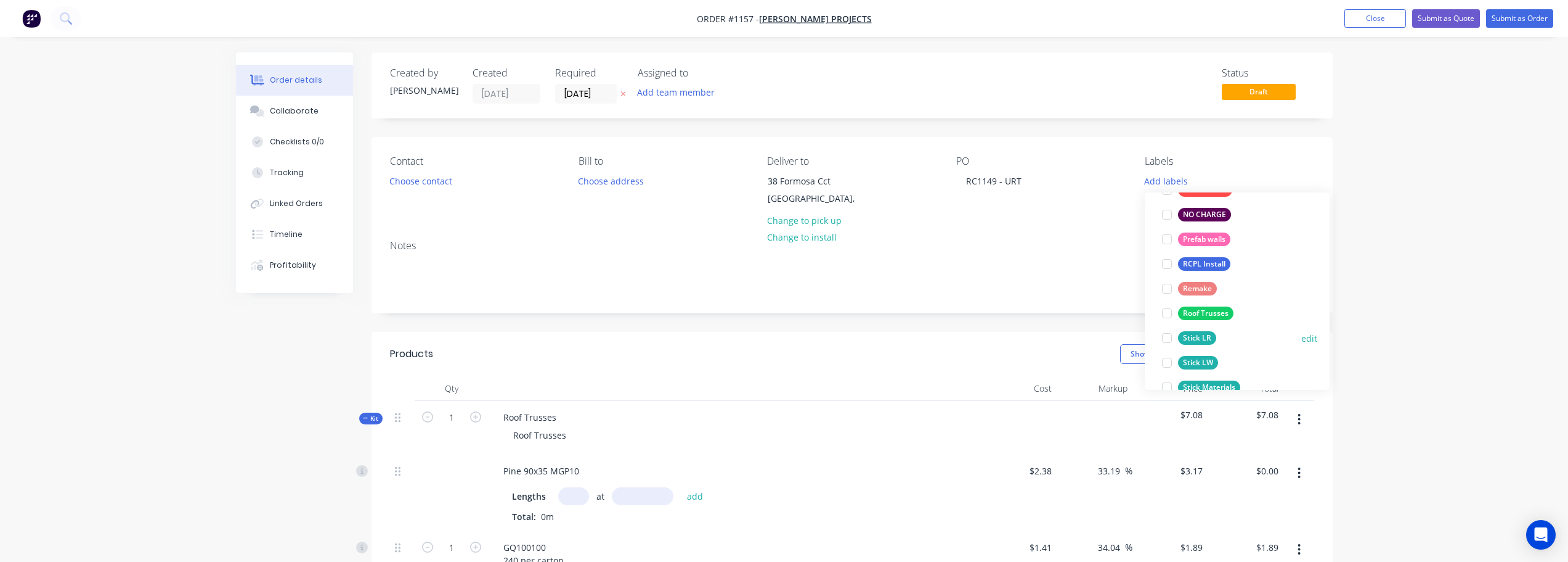
scroll to position [246, 0]
click at [1218, 289] on div "Roof Trusses" at bounding box center [1206, 291] width 55 height 13
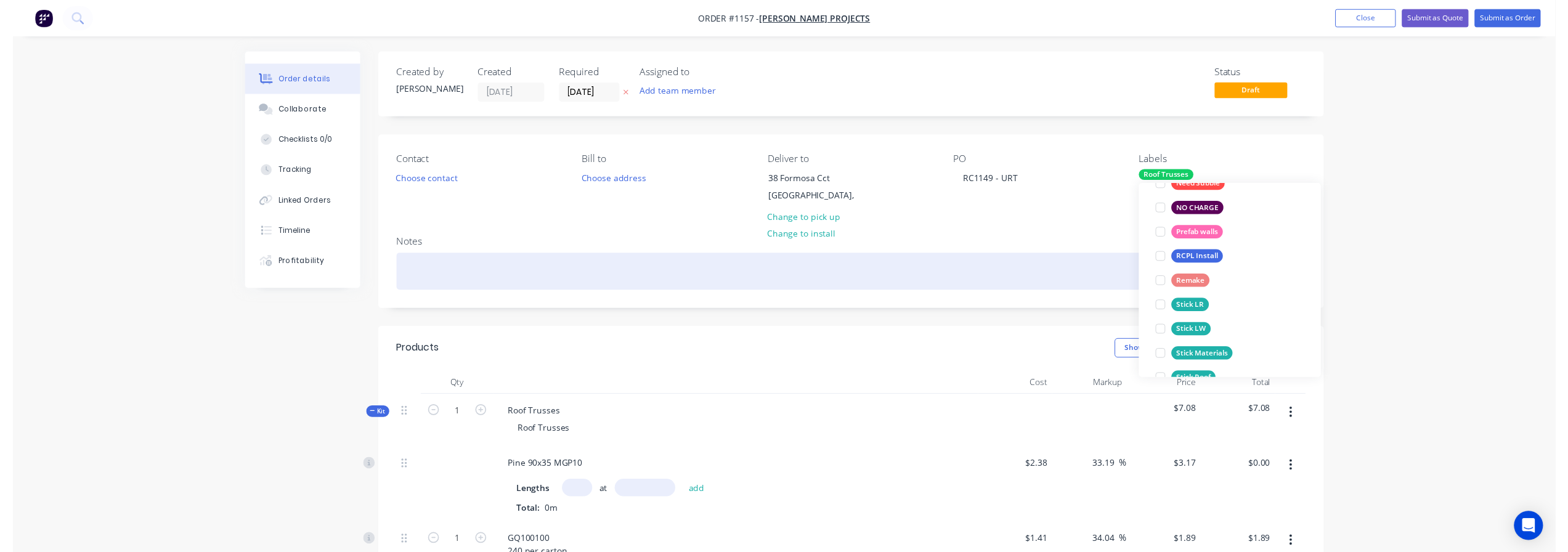
scroll to position [0, 0]
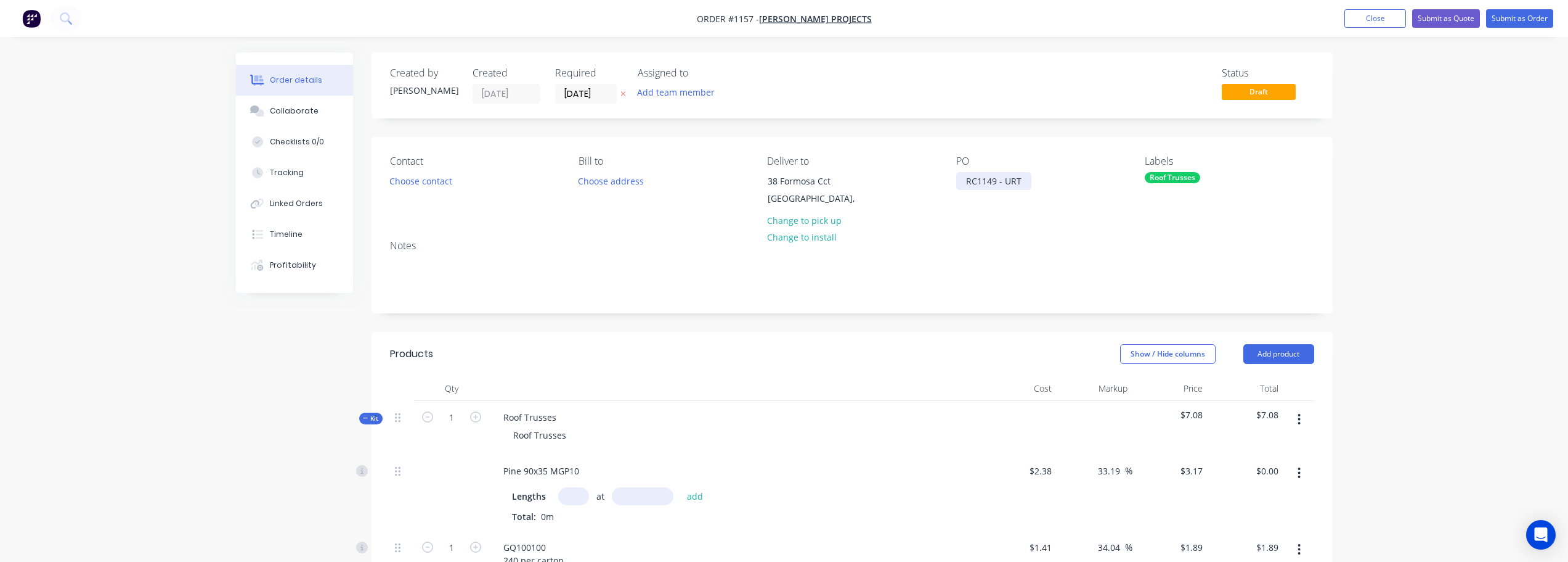
click at [1026, 180] on div "RC1149 - URT" at bounding box center [994, 180] width 75 height 18
click at [596, 89] on input "[DATE]" at bounding box center [586, 94] width 60 height 18
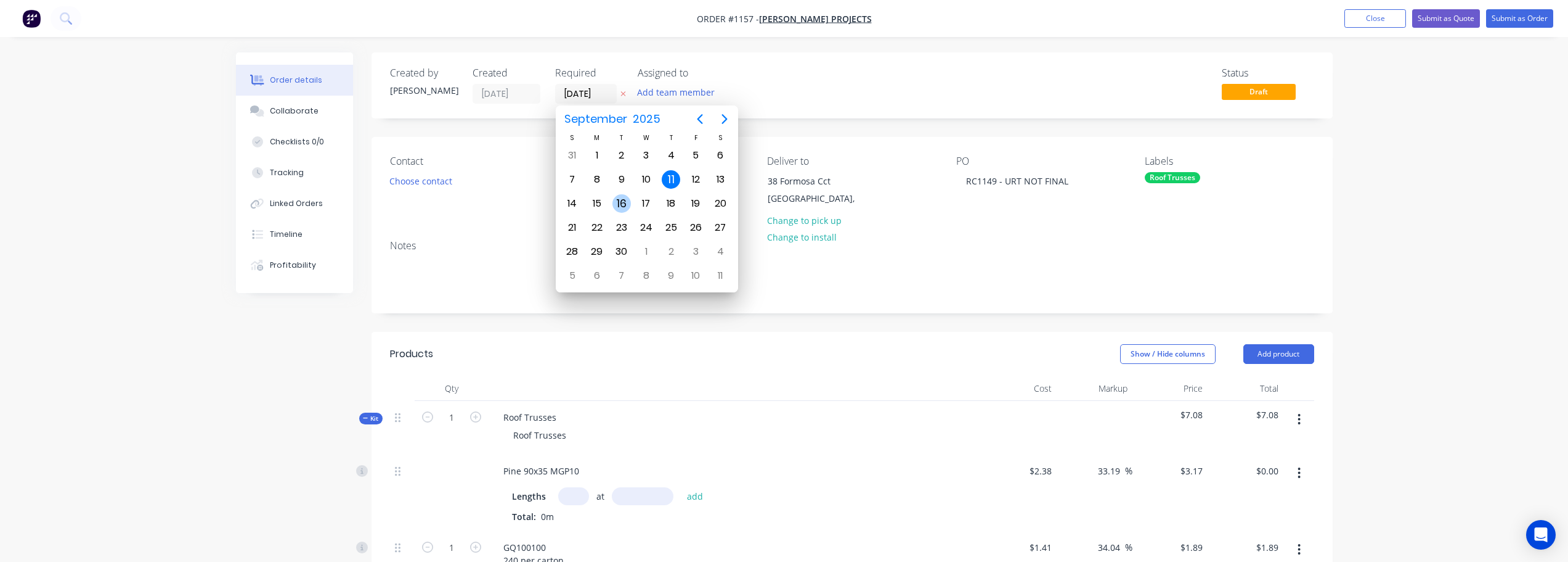
click at [614, 202] on div "16" at bounding box center [622, 204] width 18 height 18
type input "[DATE]"
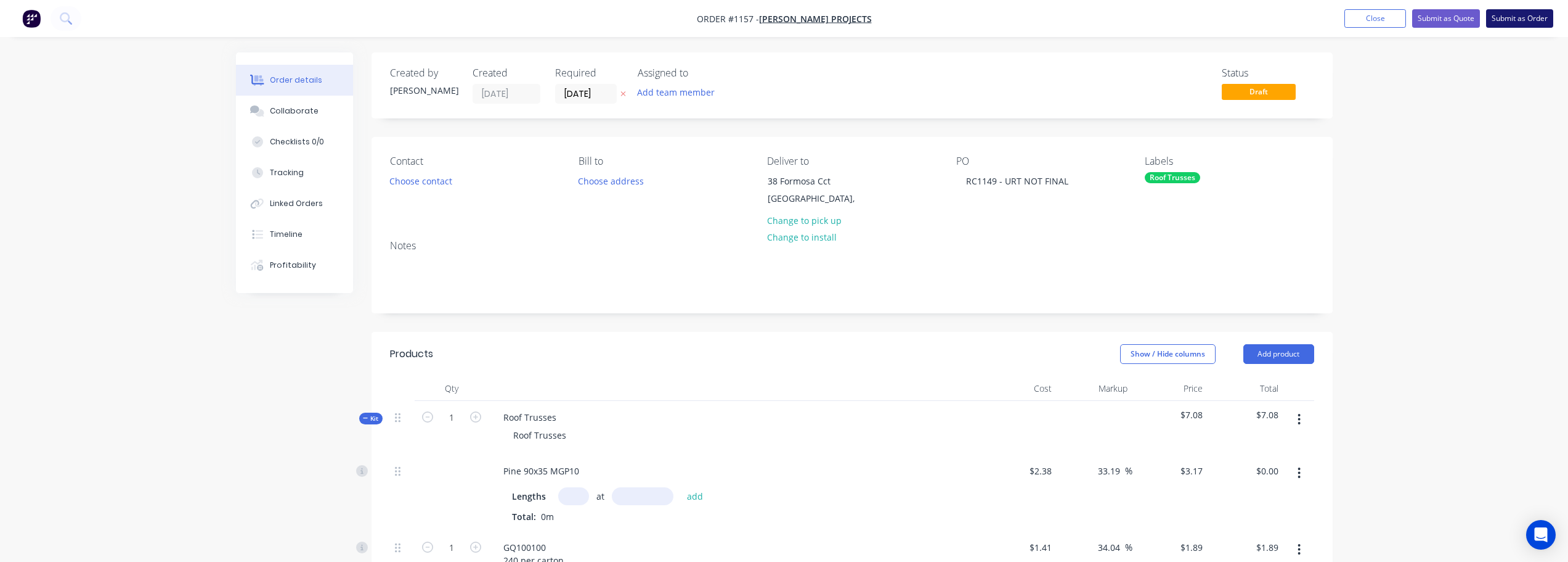
click at [1508, 18] on button "Submit as Order" at bounding box center [1520, 18] width 67 height 18
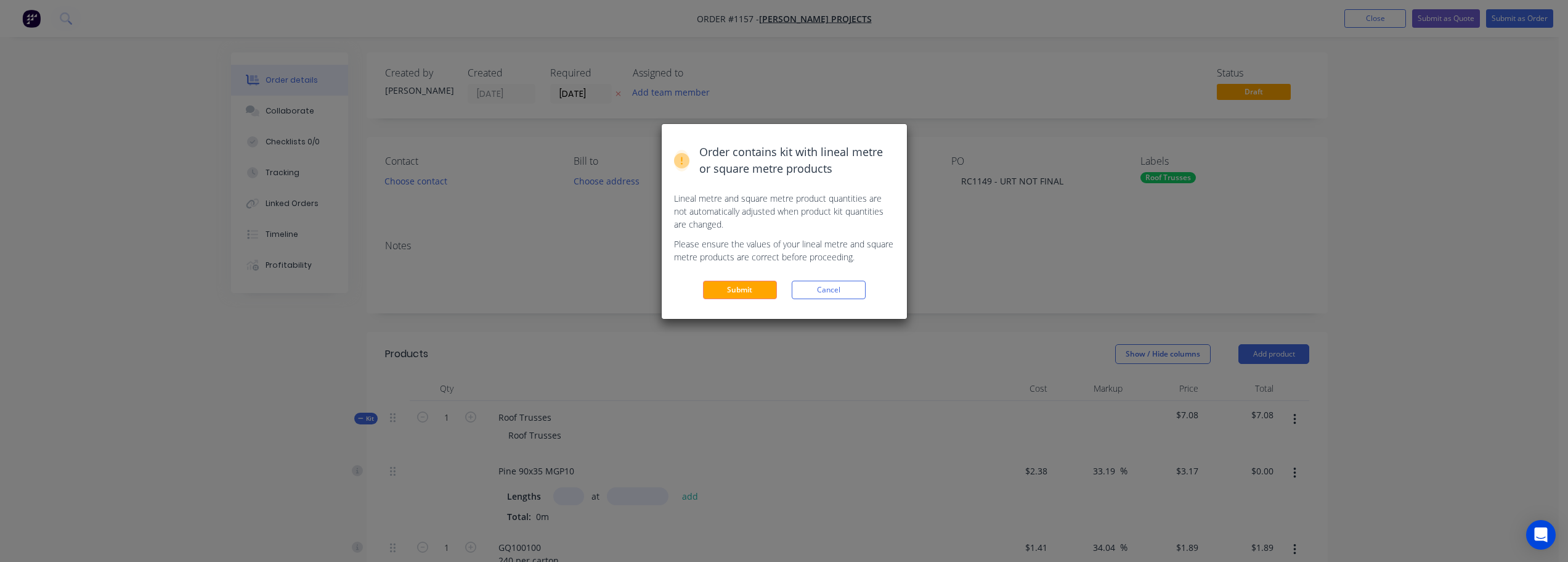
click at [752, 293] on button "Submit" at bounding box center [740, 290] width 74 height 18
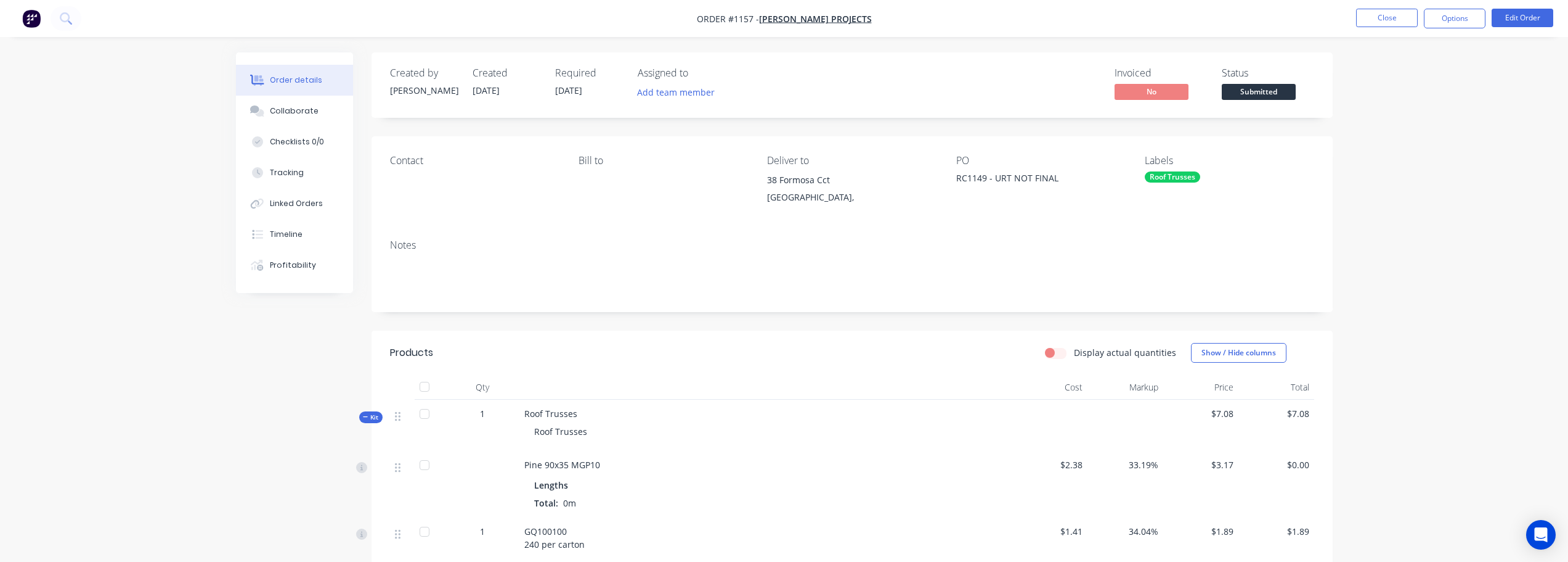
click at [1293, 87] on span "Submitted" at bounding box center [1258, 91] width 74 height 15
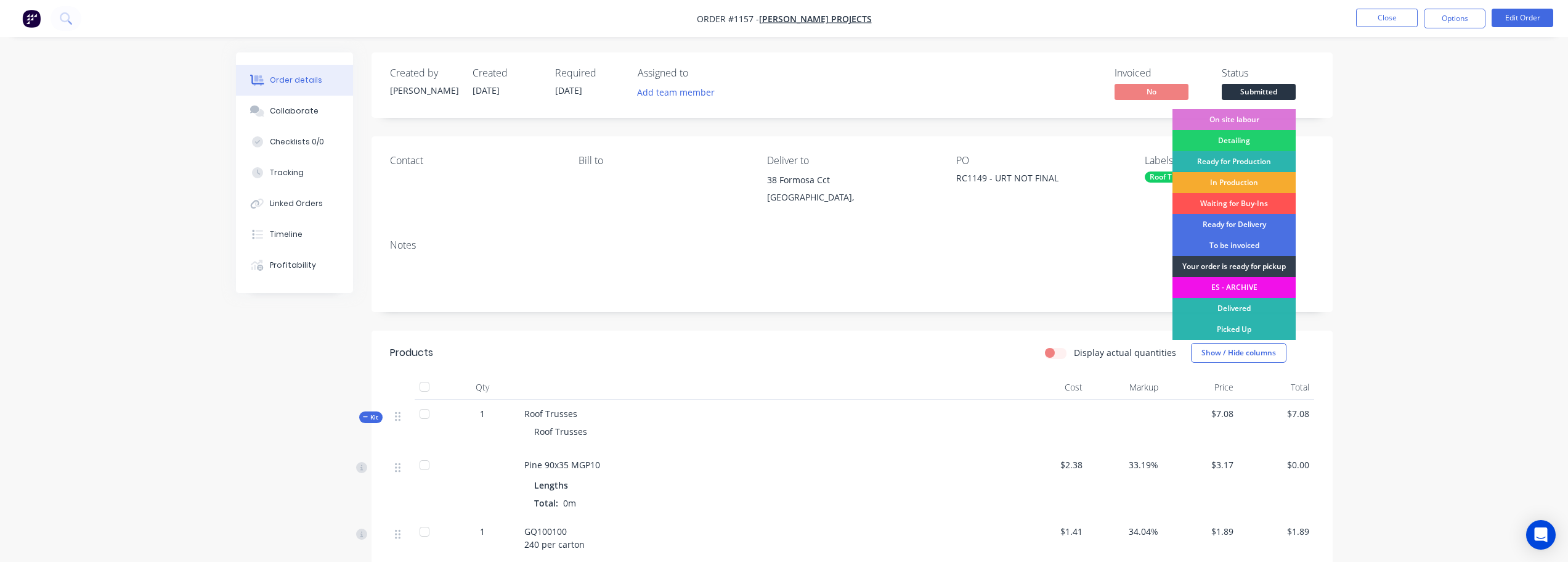
click at [1249, 180] on div "In Production" at bounding box center [1234, 182] width 124 height 21
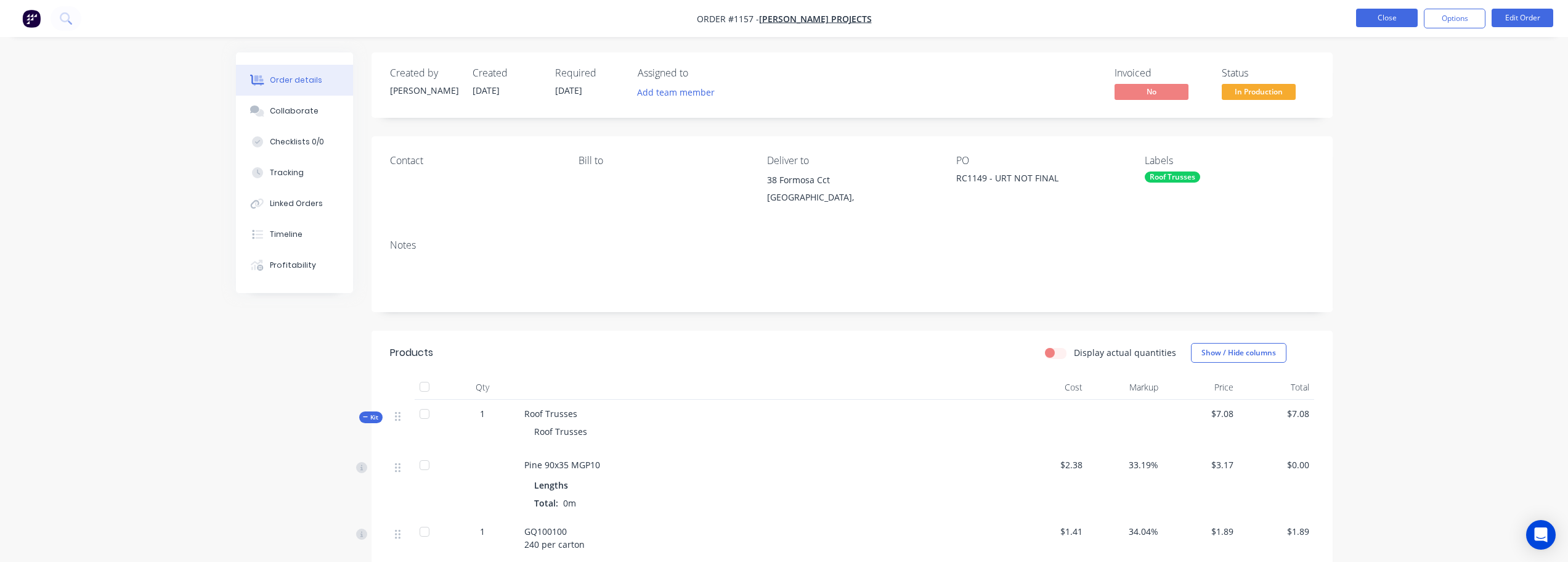
click at [1394, 18] on button "Close" at bounding box center [1387, 18] width 62 height 18
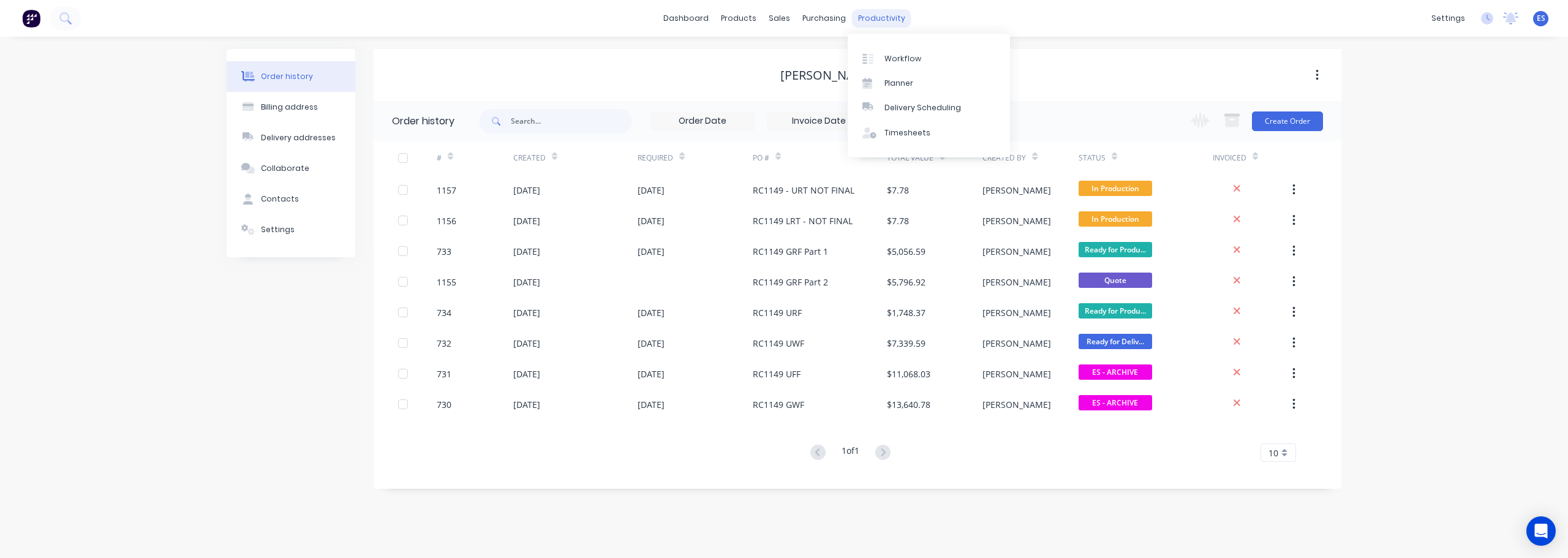
click at [875, 15] on div "productivity" at bounding box center [881, 18] width 60 height 18
click at [896, 57] on div "Workflow" at bounding box center [902, 58] width 36 height 11
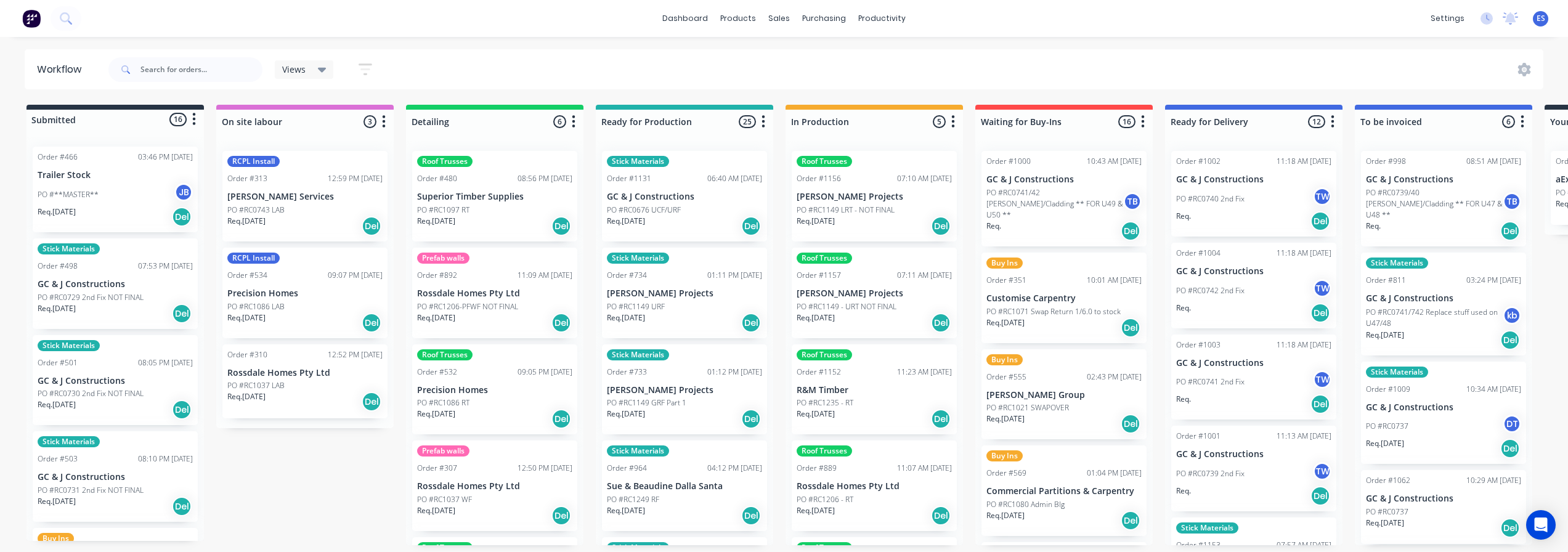
click at [869, 216] on div "Req. 16/09/25 Del" at bounding box center [875, 225] width 155 height 21
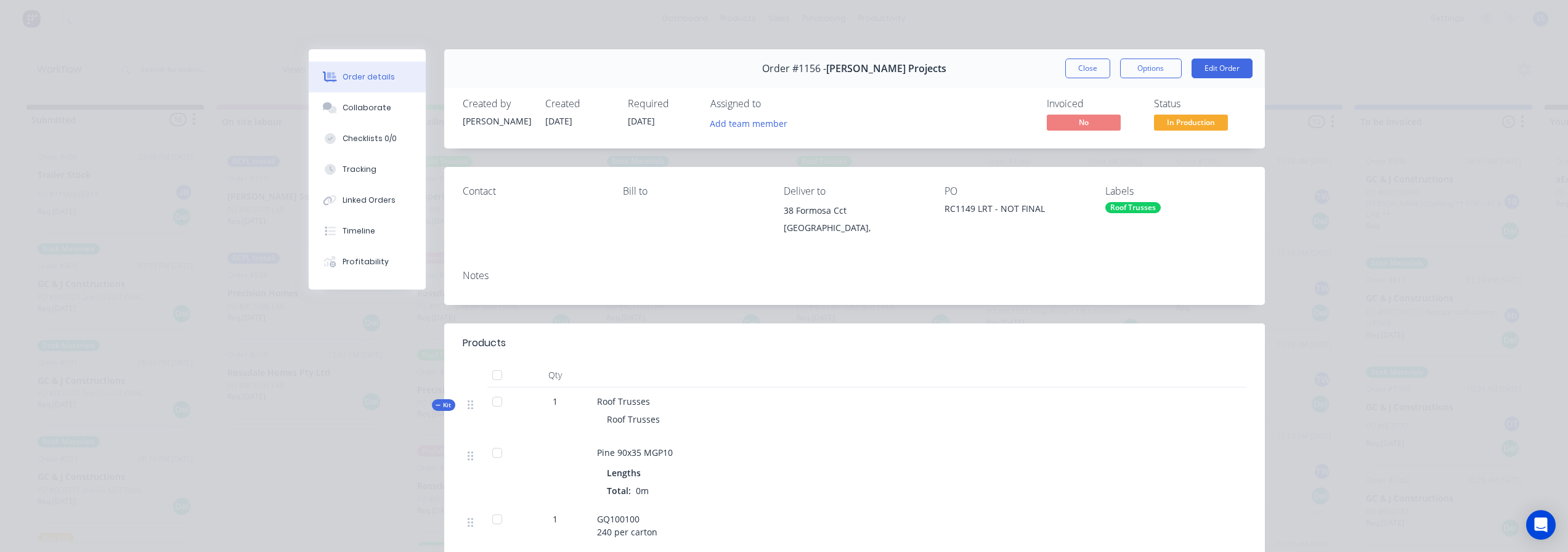
click at [638, 119] on span "[DATE]" at bounding box center [642, 121] width 27 height 12
click at [1208, 67] on button "Edit Order" at bounding box center [1222, 68] width 61 height 20
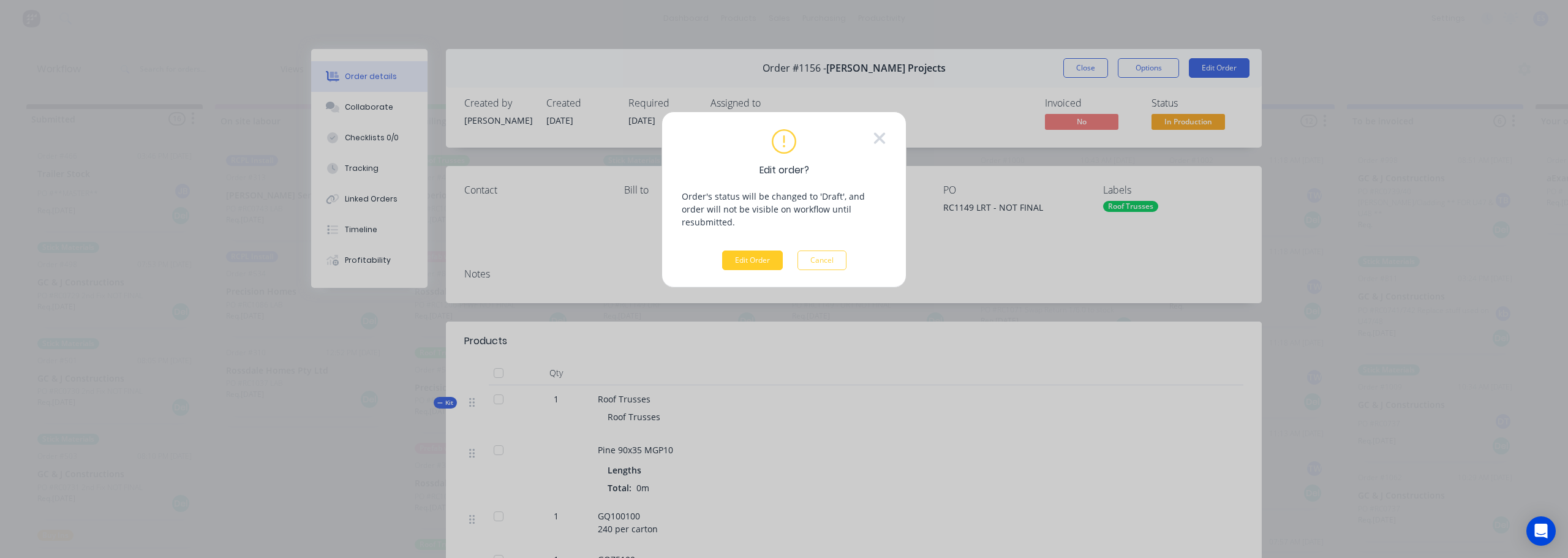
click at [763, 250] on button "Edit Order" at bounding box center [752, 260] width 61 height 20
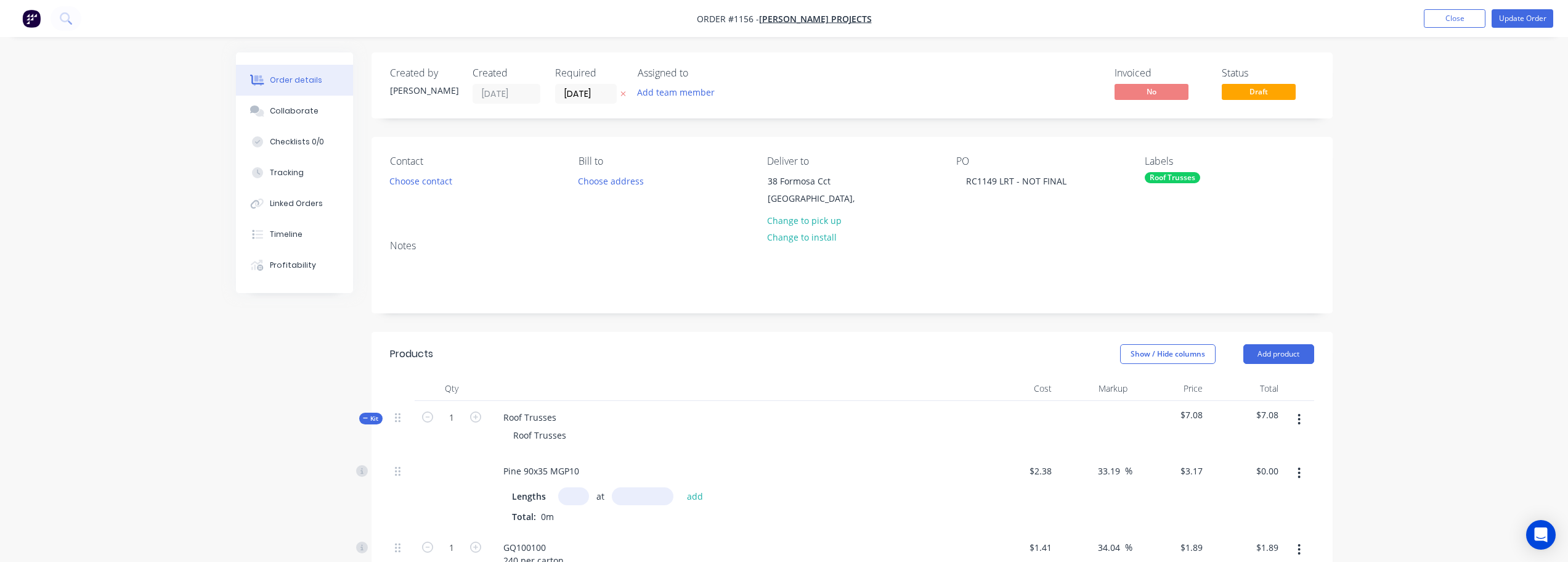
click at [589, 104] on label "[DATE]" at bounding box center [586, 94] width 62 height 20
click at [589, 103] on input "[DATE]" at bounding box center [586, 94] width 60 height 18
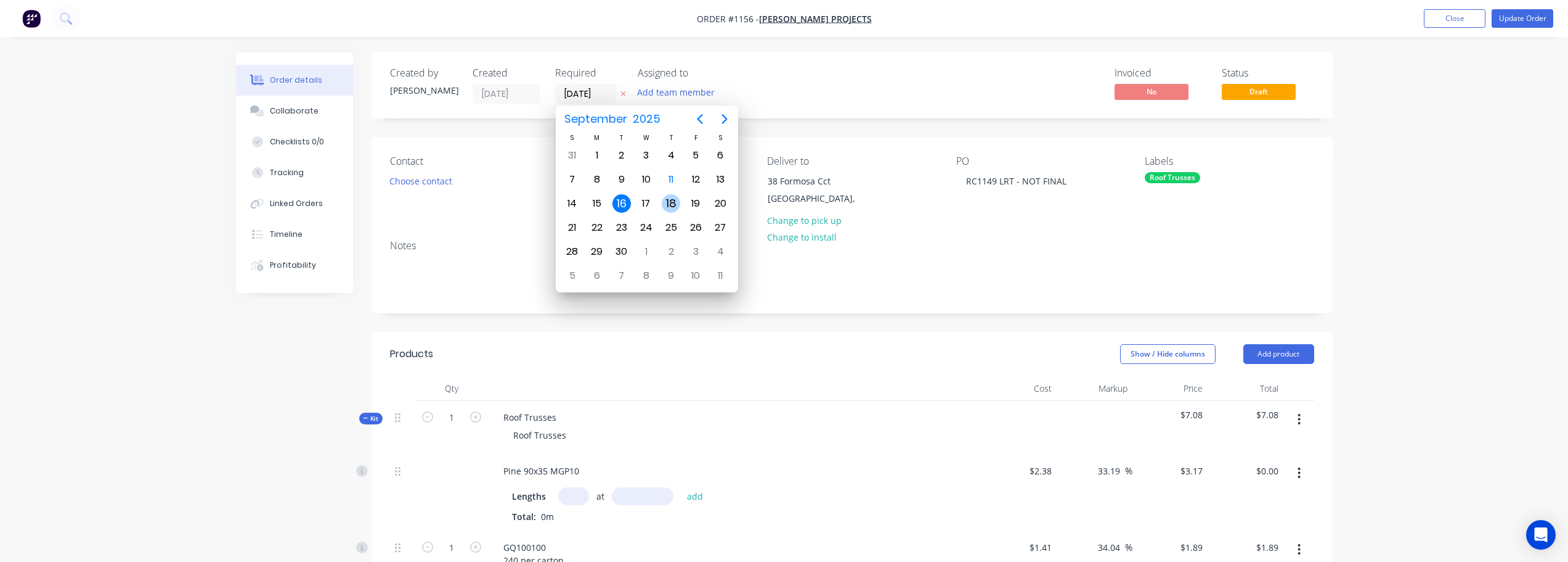
click at [671, 201] on div "18" at bounding box center [671, 204] width 18 height 18
type input "18/09/25"
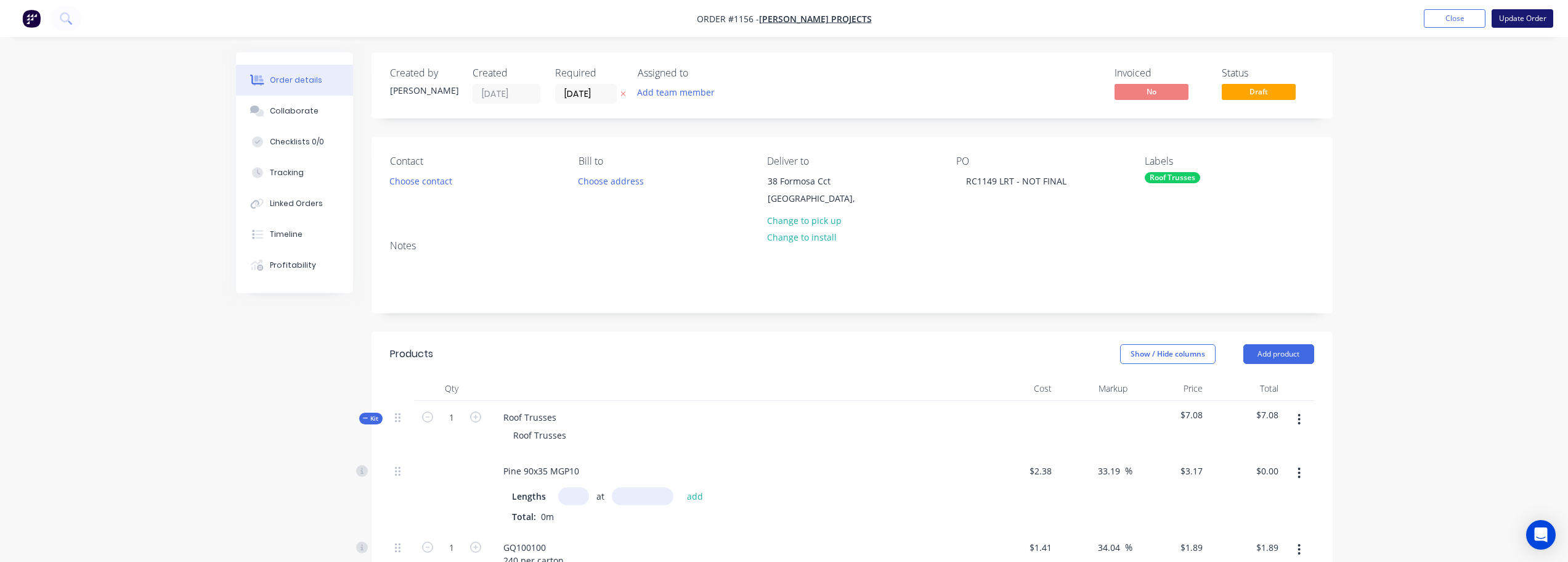
click at [1508, 25] on button "Update Order" at bounding box center [1523, 18] width 62 height 18
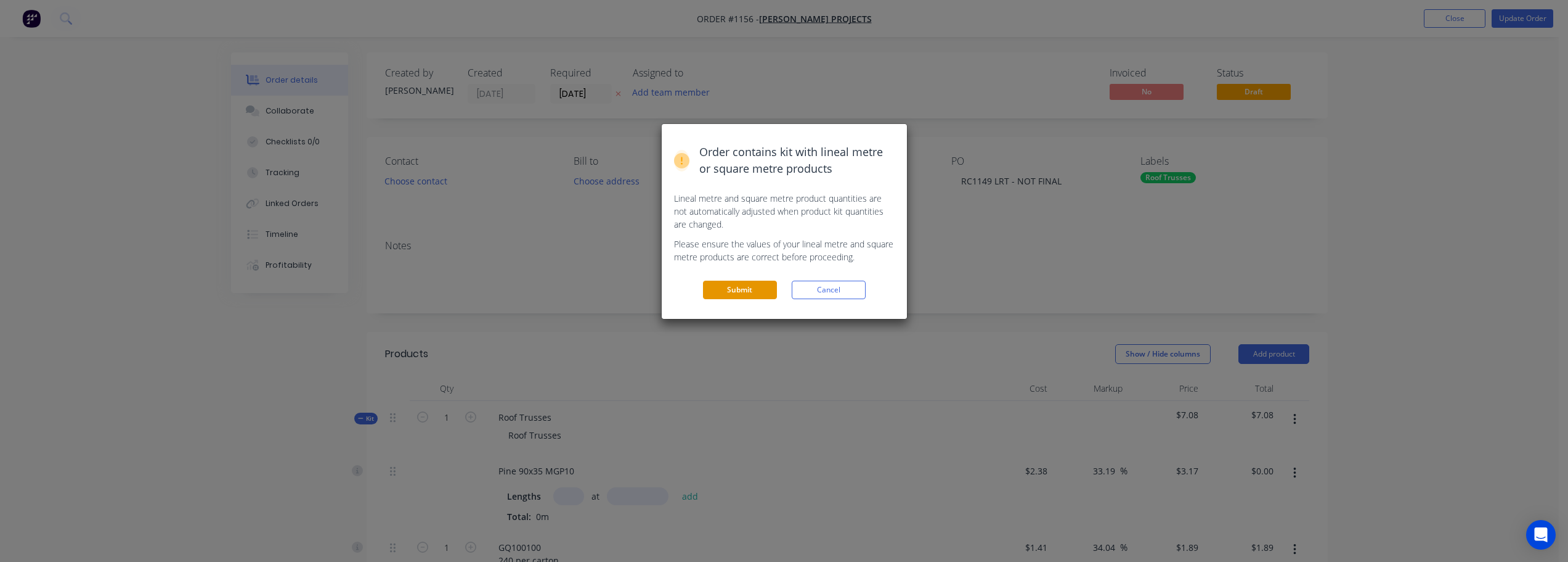
click at [737, 286] on button "Submit" at bounding box center [740, 290] width 74 height 18
